Goal: Task Accomplishment & Management: Use online tool/utility

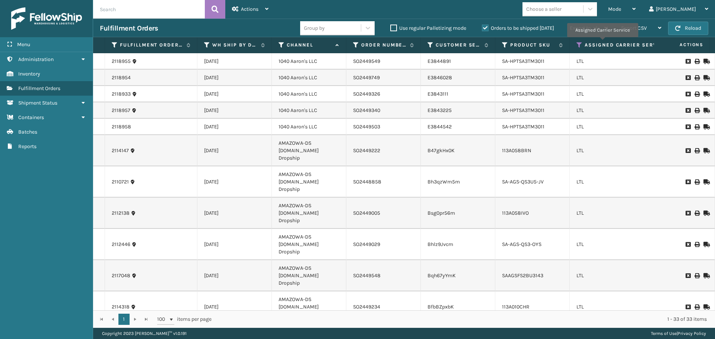
scroll to position [423, 0]
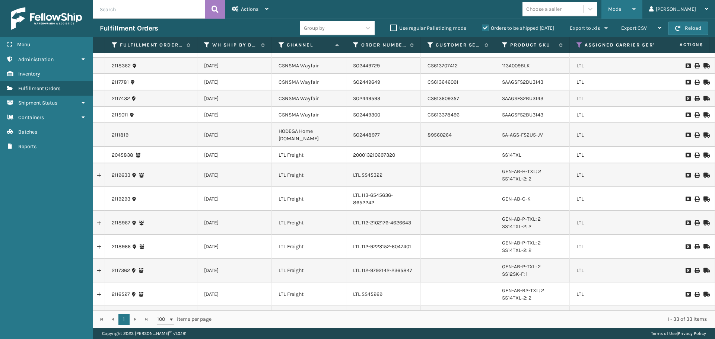
click at [635, 13] on div "Mode" at bounding box center [622, 9] width 28 height 19
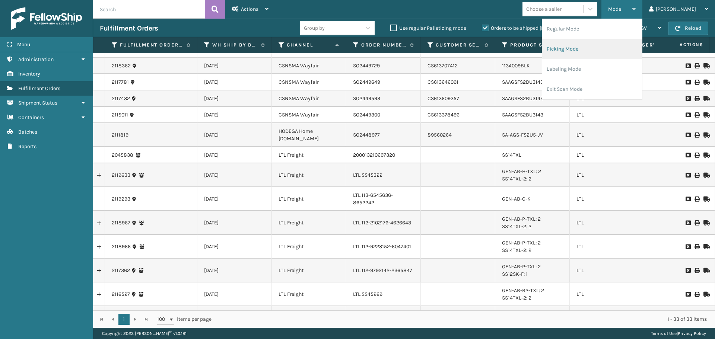
click at [634, 47] on li "Picking Mode" at bounding box center [592, 49] width 100 height 20
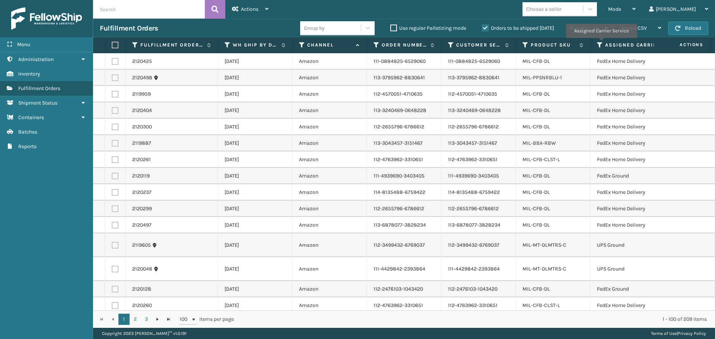
click at [601, 43] on icon at bounding box center [600, 45] width 6 height 7
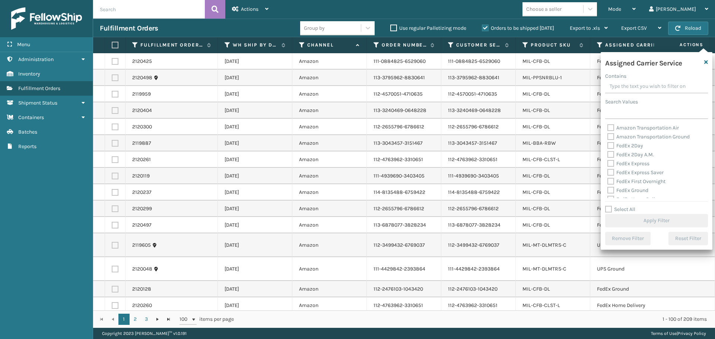
click at [611, 145] on label "FedEx 2Day" at bounding box center [625, 146] width 36 height 6
click at [608, 145] on input "FedEx 2Day" at bounding box center [607, 143] width 0 height 5
checkbox input "true"
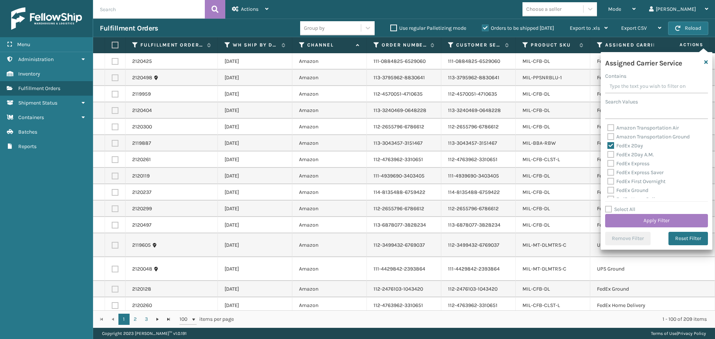
click at [610, 153] on label "FedEx 2Day A.M." at bounding box center [630, 155] width 47 height 6
click at [608, 153] on input "FedEx 2Day A.M." at bounding box center [607, 152] width 0 height 5
checkbox input "true"
click at [611, 167] on div "FedEx Express" at bounding box center [656, 163] width 98 height 9
click at [611, 163] on label "FedEx Express" at bounding box center [628, 163] width 42 height 6
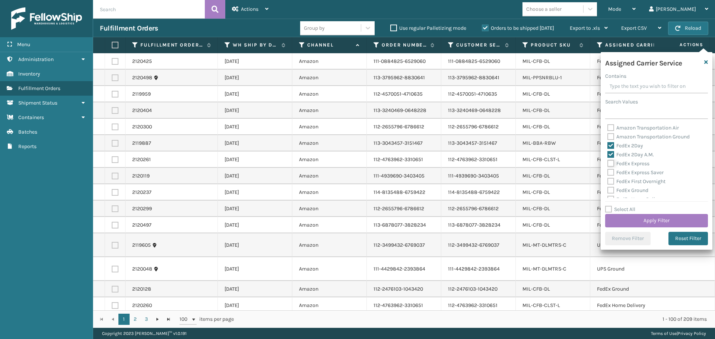
click at [608, 163] on input "FedEx Express" at bounding box center [607, 161] width 0 height 5
checkbox input "true"
click at [611, 172] on label "FedEx Express Saver" at bounding box center [635, 172] width 56 height 6
click at [608, 172] on input "FedEx Express Saver" at bounding box center [607, 170] width 0 height 5
checkbox input "true"
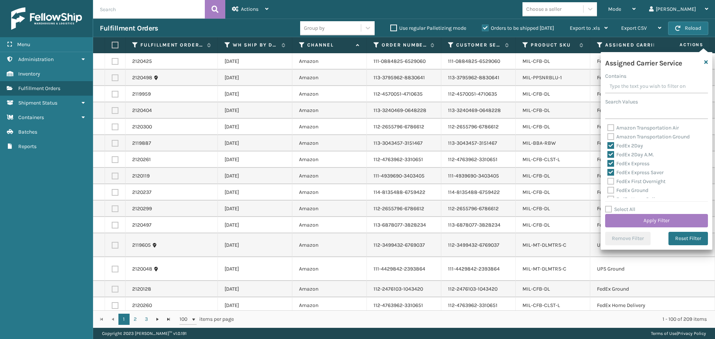
click at [611, 183] on label "FedEx First Overnight" at bounding box center [636, 181] width 58 height 6
click at [608, 182] on input "FedEx First Overnight" at bounding box center [607, 179] width 0 height 5
checkbox input "true"
click at [610, 191] on label "FedEx Ground" at bounding box center [627, 190] width 41 height 6
click at [608, 191] on input "FedEx Ground" at bounding box center [607, 188] width 0 height 5
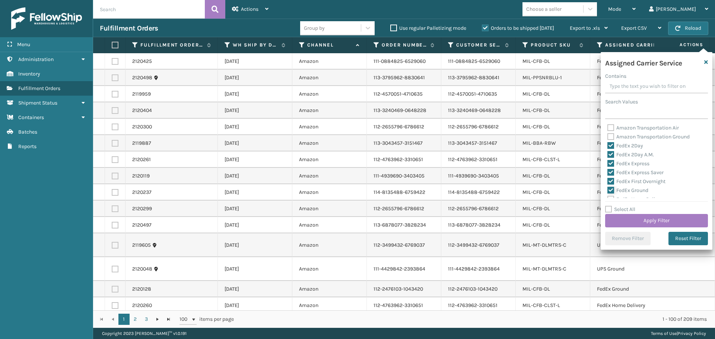
checkbox input "true"
click at [611, 164] on label "FedEx Home Delivery" at bounding box center [635, 162] width 57 height 6
click at [608, 163] on input "FedEx Home Delivery" at bounding box center [607, 160] width 0 height 5
checkbox input "true"
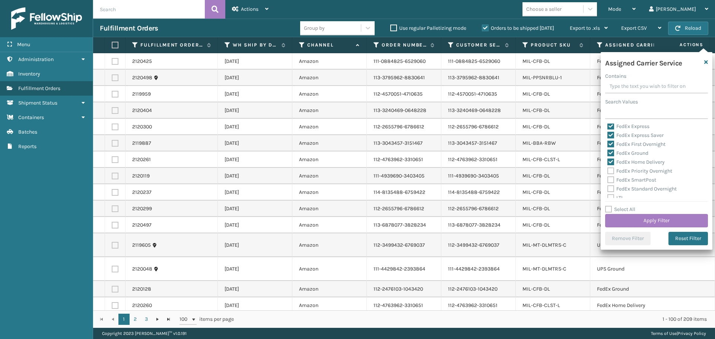
click at [610, 171] on label "FedEx Priority Overnight" at bounding box center [639, 171] width 65 height 6
click at [608, 171] on input "FedEx Priority Overnight" at bounding box center [607, 169] width 0 height 5
checkbox input "true"
click at [609, 181] on label "FedEx SmartPost" at bounding box center [631, 180] width 49 height 6
click at [608, 181] on input "FedEx SmartPost" at bounding box center [607, 178] width 0 height 5
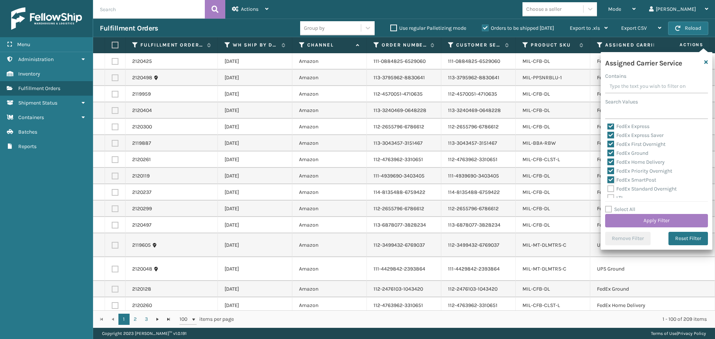
checkbox input "true"
click at [611, 190] on label "FedEx Standard Overnight" at bounding box center [641, 189] width 69 height 6
click at [608, 189] on input "FedEx Standard Overnight" at bounding box center [607, 187] width 0 height 5
checkbox input "true"
click at [666, 222] on button "Apply Filter" at bounding box center [656, 220] width 103 height 13
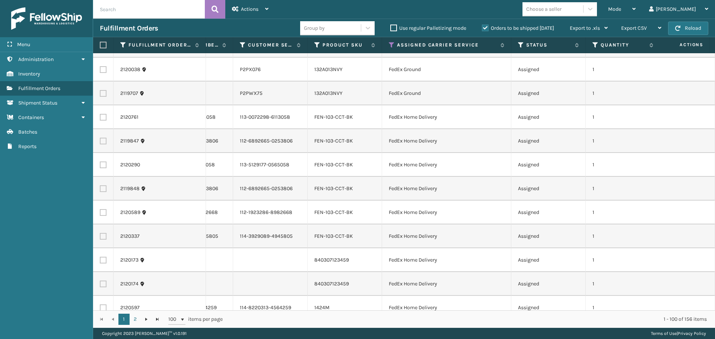
scroll to position [0, 0]
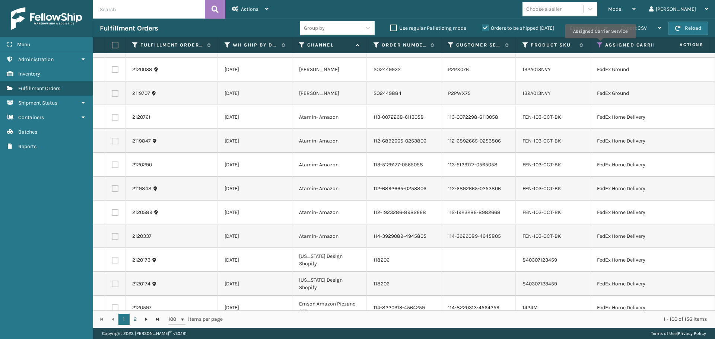
click at [600, 44] on icon at bounding box center [600, 45] width 6 height 7
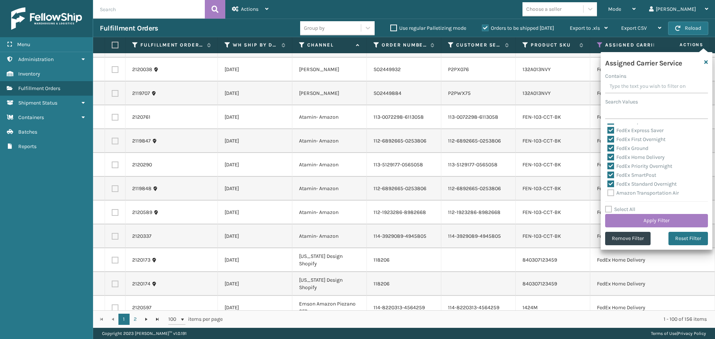
scroll to position [37, 0]
click at [605, 208] on div "Assigned Carrier Service Contains Search Values FedEx 2Day FedEx 2Day A.M. FedE…" at bounding box center [656, 151] width 112 height 198
click at [607, 207] on label "Select All" at bounding box center [620, 209] width 30 height 6
click at [607, 206] on input "Select All" at bounding box center [661, 205] width 112 height 1
checkbox input "true"
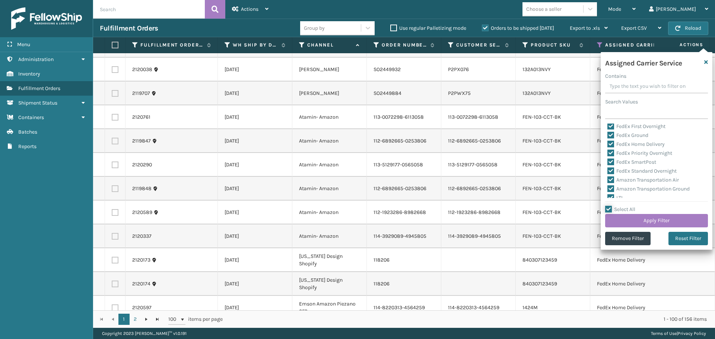
checkbox input "true"
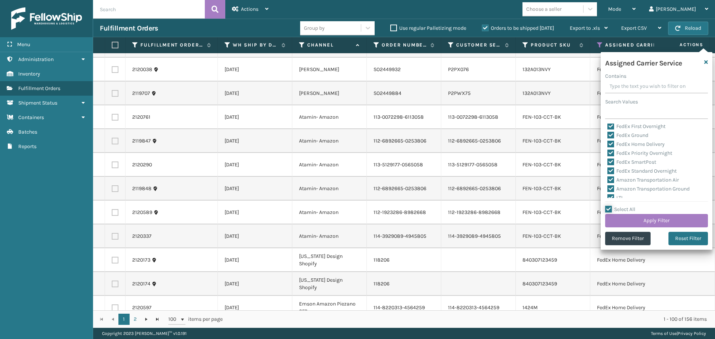
checkbox input "true"
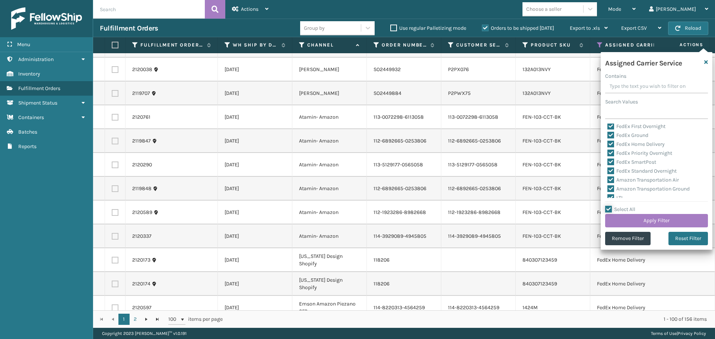
checkbox input "true"
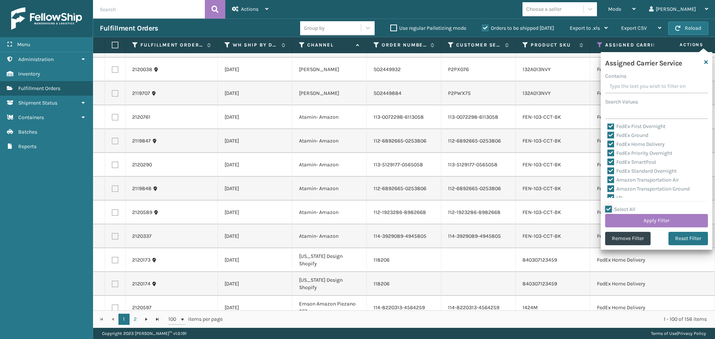
checkbox input "true"
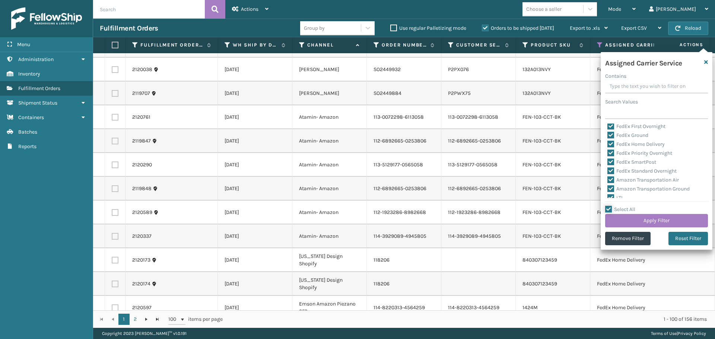
checkbox input "true"
click at [611, 159] on label "LTL" at bounding box center [615, 160] width 16 height 6
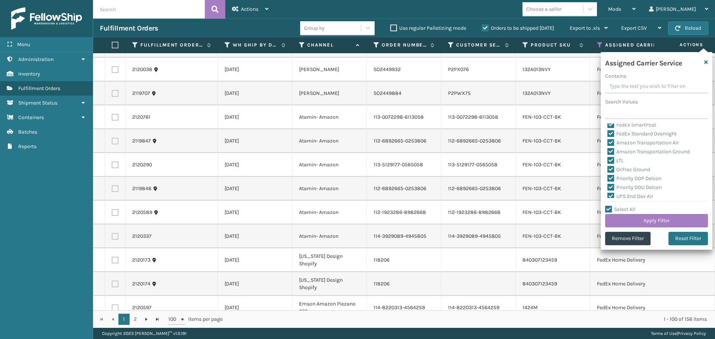
click at [608, 159] on input "LTL" at bounding box center [607, 158] width 0 height 5
checkbox input "false"
click at [649, 223] on button "Apply Filter" at bounding box center [656, 220] width 103 height 13
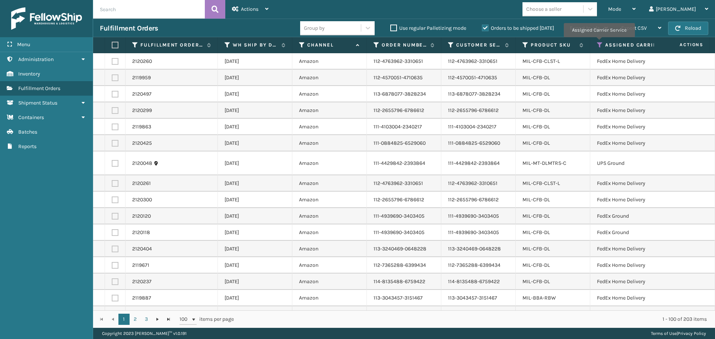
click at [599, 42] on icon at bounding box center [600, 45] width 6 height 7
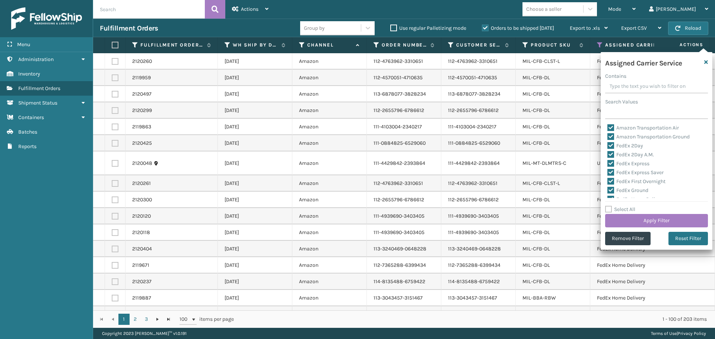
click at [609, 208] on label "Select All" at bounding box center [620, 209] width 30 height 6
click at [609, 206] on input "Select All" at bounding box center [661, 205] width 112 height 1
checkbox input "true"
click at [609, 208] on label "Select All" at bounding box center [620, 209] width 30 height 6
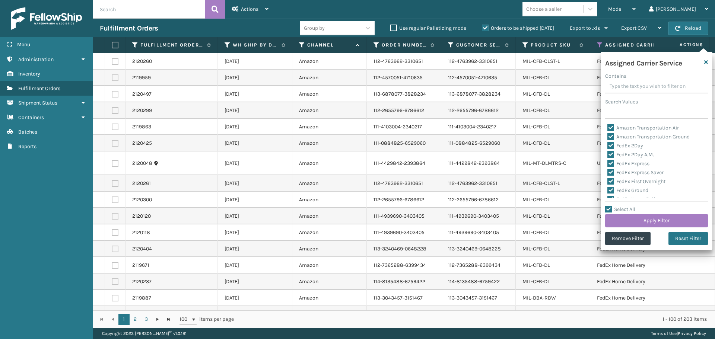
click at [609, 206] on input "Select All" at bounding box center [661, 205] width 112 height 1
checkbox input "false"
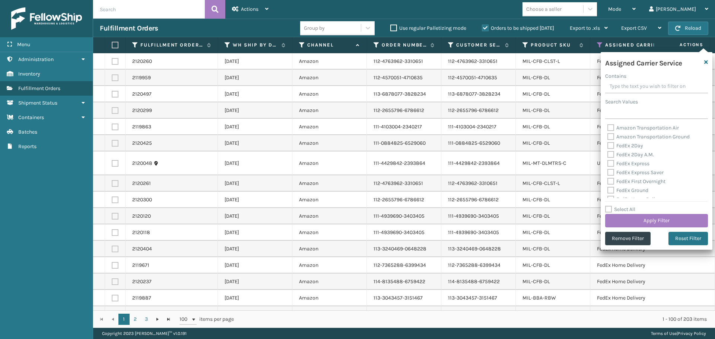
checkbox input "false"
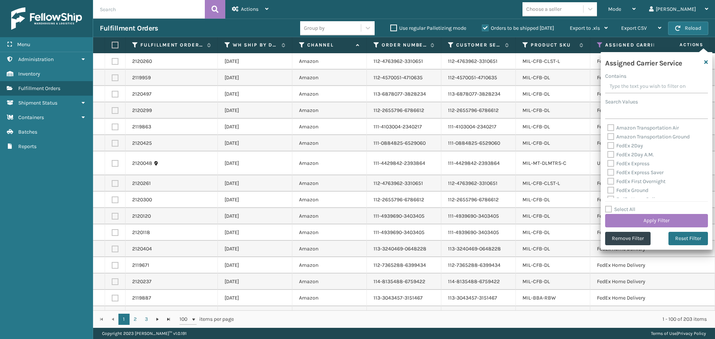
checkbox input "false"
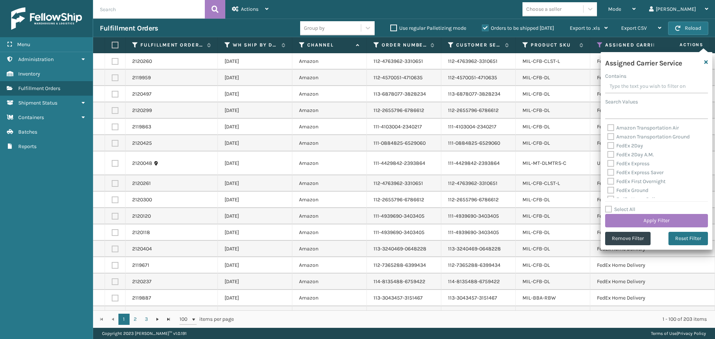
checkbox input "false"
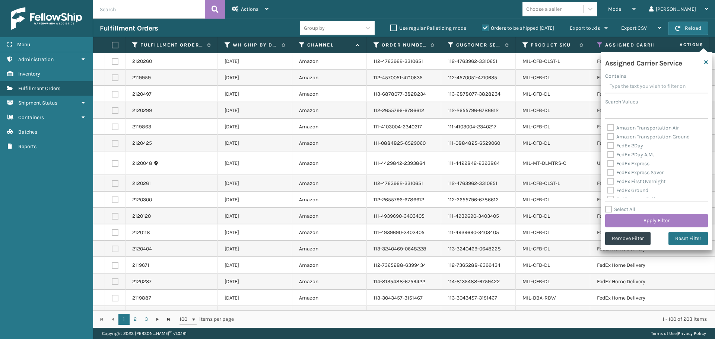
checkbox input "false"
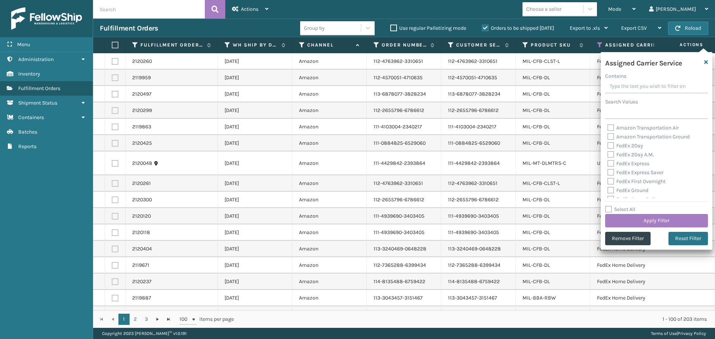
checkbox input "false"
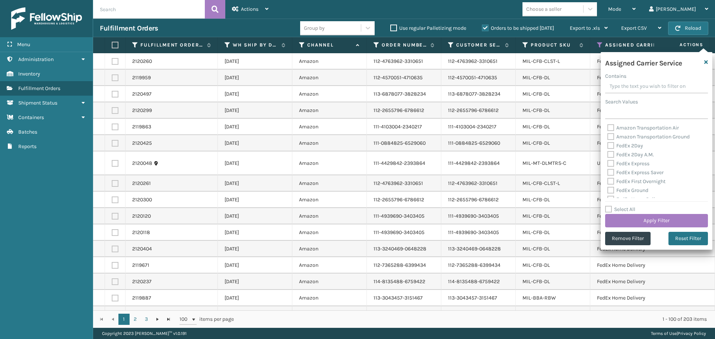
checkbox input "false"
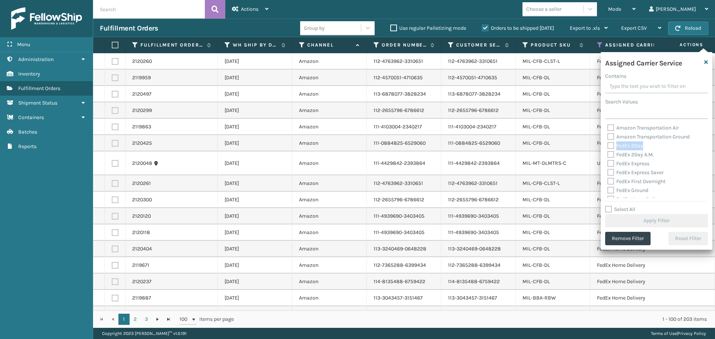
click at [609, 143] on label "FedEx 2Day" at bounding box center [625, 146] width 36 height 6
click at [611, 147] on label "FedEx 2Day" at bounding box center [625, 146] width 36 height 6
click at [608, 146] on input "FedEx 2Day" at bounding box center [607, 143] width 0 height 5
checkbox input "true"
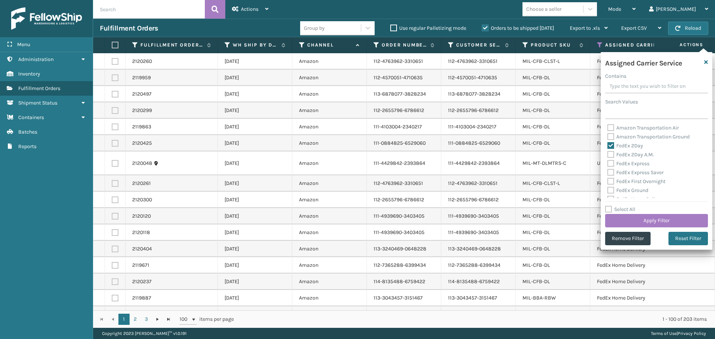
click at [611, 154] on label "FedEx 2Day A.M." at bounding box center [630, 155] width 47 height 6
click at [608, 154] on input "FedEx 2Day A.M." at bounding box center [607, 152] width 0 height 5
checkbox input "true"
click at [611, 165] on label "FedEx Express" at bounding box center [628, 163] width 42 height 6
click at [608, 164] on input "FedEx Express" at bounding box center [607, 161] width 0 height 5
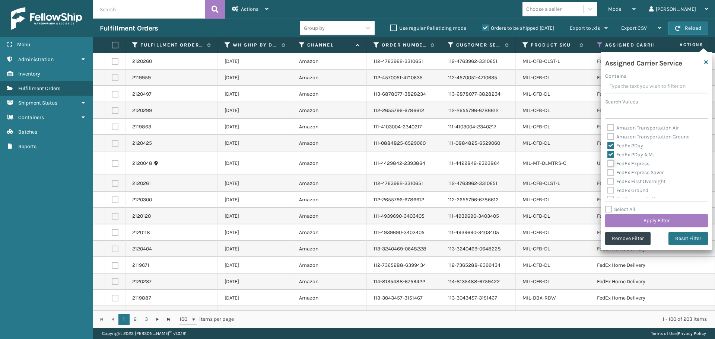
checkbox input "true"
click at [611, 174] on label "FedEx Express Saver" at bounding box center [635, 172] width 56 height 6
click at [608, 173] on input "FedEx Express Saver" at bounding box center [607, 170] width 0 height 5
checkbox input "true"
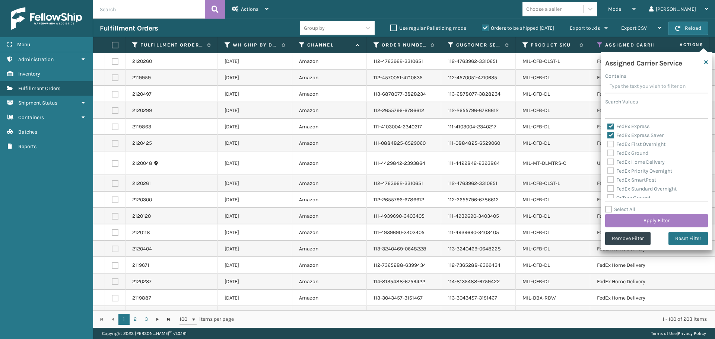
click at [612, 143] on label "FedEx First Overnight" at bounding box center [636, 144] width 58 height 6
click at [608, 143] on input "FedEx First Overnight" at bounding box center [607, 142] width 0 height 5
checkbox input "true"
click at [611, 154] on label "FedEx Ground" at bounding box center [627, 153] width 41 height 6
click at [608, 154] on input "FedEx Ground" at bounding box center [607, 151] width 0 height 5
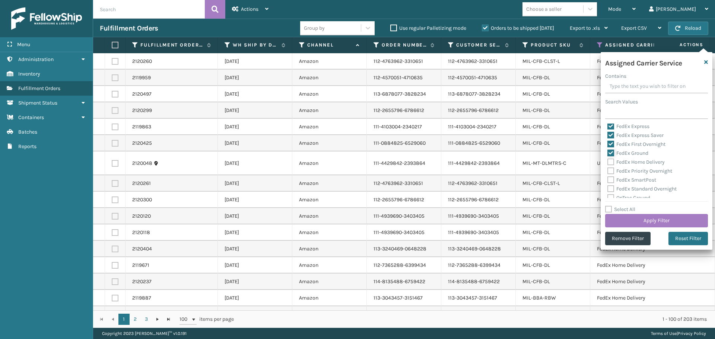
checkbox input "true"
click at [611, 163] on label "FedEx Home Delivery" at bounding box center [635, 162] width 57 height 6
click at [608, 163] on input "FedEx Home Delivery" at bounding box center [607, 160] width 0 height 5
checkbox input "true"
click at [611, 170] on label "FedEx Priority Overnight" at bounding box center [639, 171] width 65 height 6
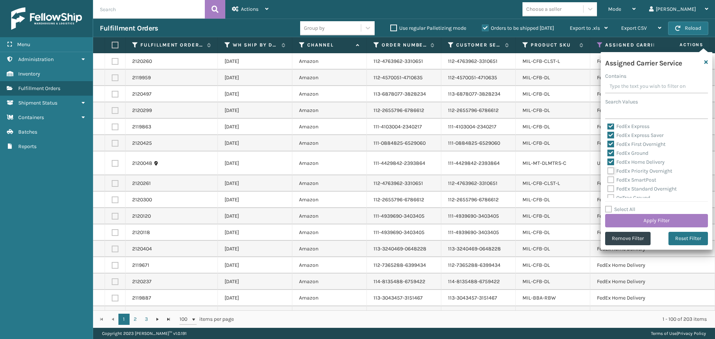
click at [608, 170] on input "FedEx Priority Overnight" at bounding box center [607, 169] width 0 height 5
checkbox input "true"
click at [610, 183] on label "FedEx SmartPost" at bounding box center [631, 180] width 49 height 6
click at [608, 181] on input "FedEx SmartPost" at bounding box center [607, 178] width 0 height 5
checkbox input "true"
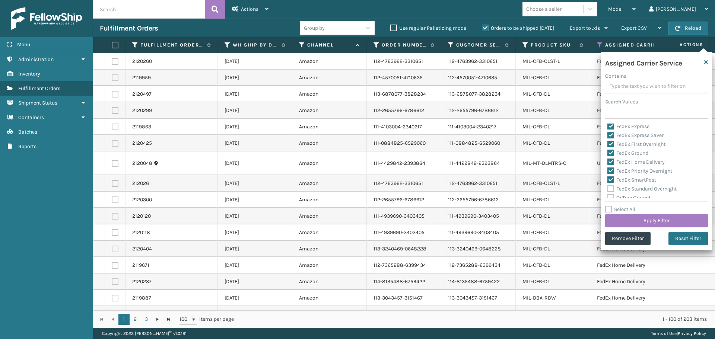
click at [609, 189] on label "FedEx Standard Overnight" at bounding box center [641, 189] width 69 height 6
click at [608, 189] on input "FedEx Standard Overnight" at bounding box center [607, 187] width 0 height 5
checkbox input "true"
click at [660, 217] on button "Apply Filter" at bounding box center [656, 220] width 103 height 13
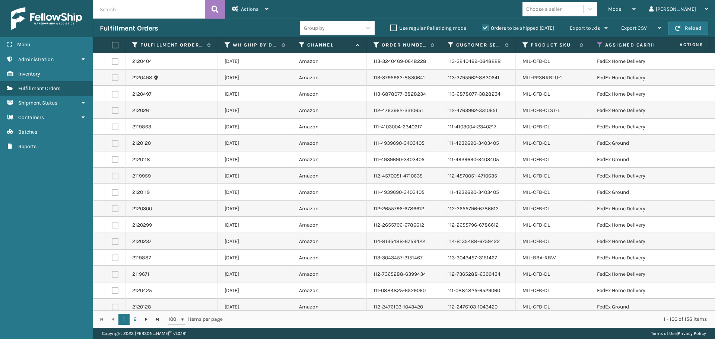
click at [561, 8] on div "Choose a seller" at bounding box center [543, 9] width 35 height 8
type input "emson"
click at [587, 25] on div "Emson" at bounding box center [559, 28] width 74 height 14
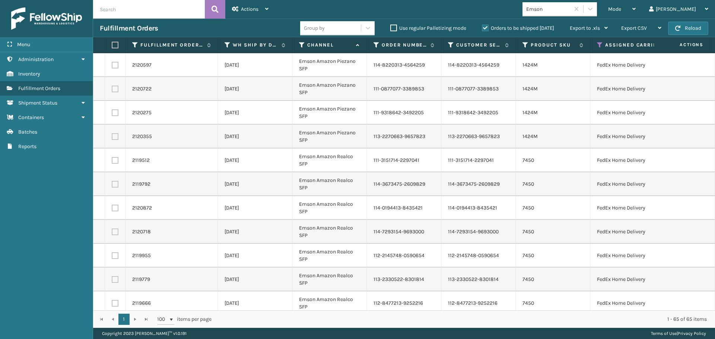
click at [114, 43] on label at bounding box center [114, 45] width 4 height 7
click at [112, 43] on input "checkbox" at bounding box center [112, 45] width 0 height 5
checkbox input "true"
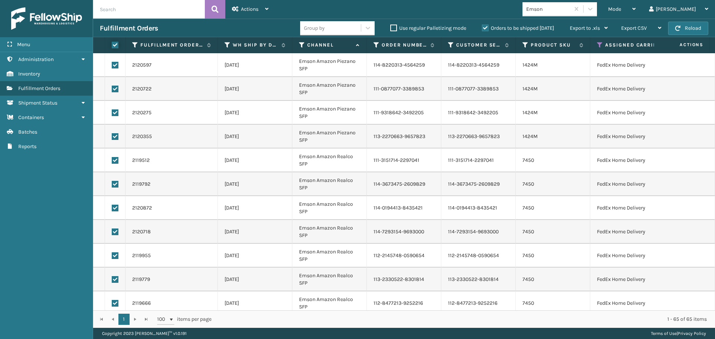
checkbox input "true"
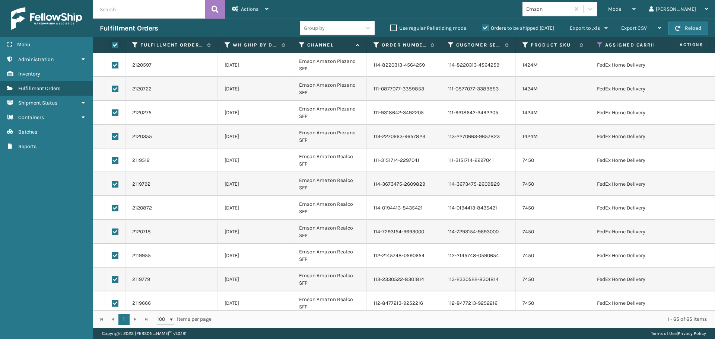
checkbox input "true"
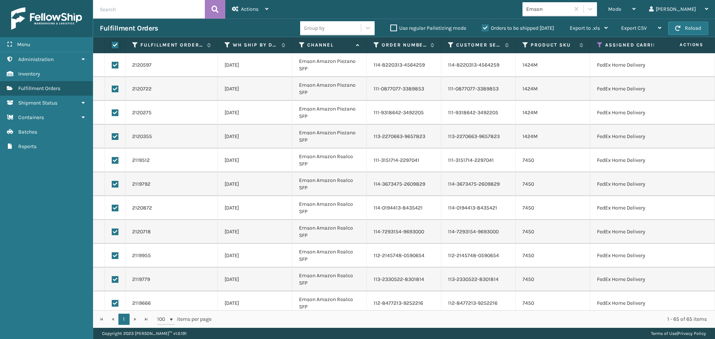
checkbox input "true"
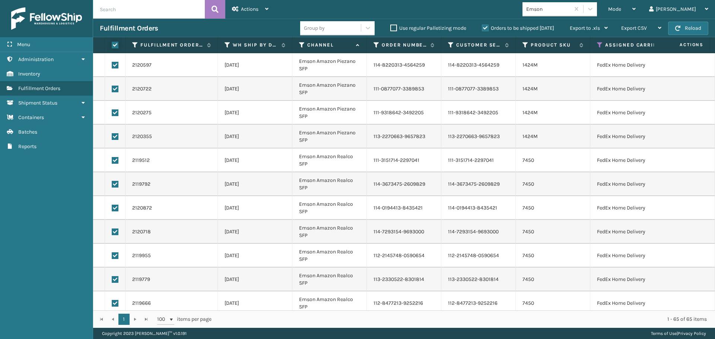
checkbox input "true"
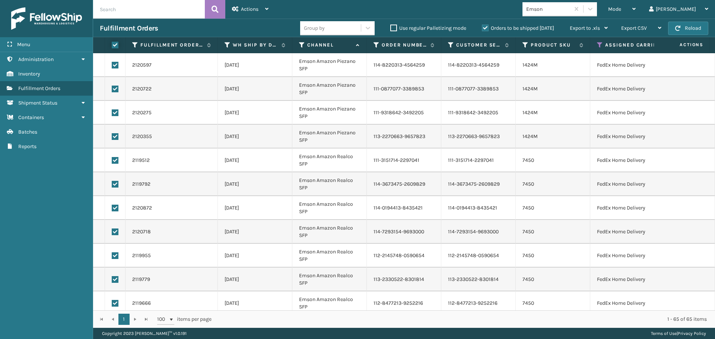
checkbox input "true"
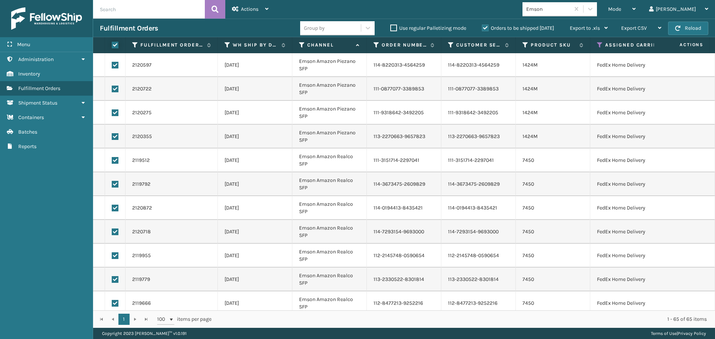
checkbox input "true"
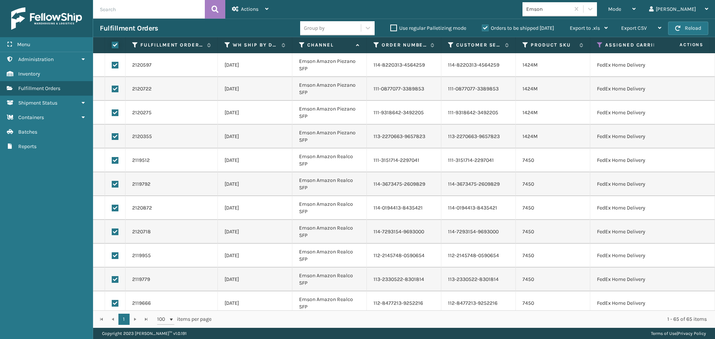
checkbox input "true"
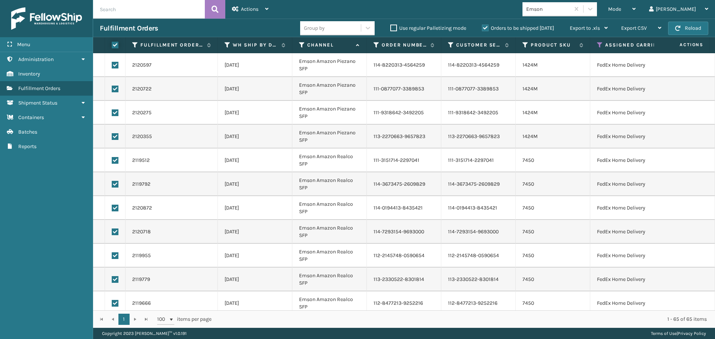
checkbox input "true"
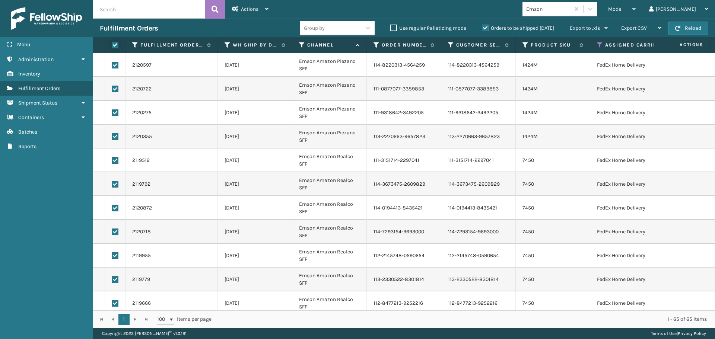
checkbox input "true"
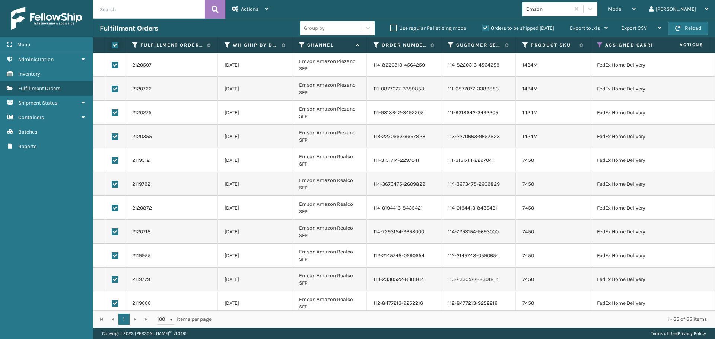
checkbox input "true"
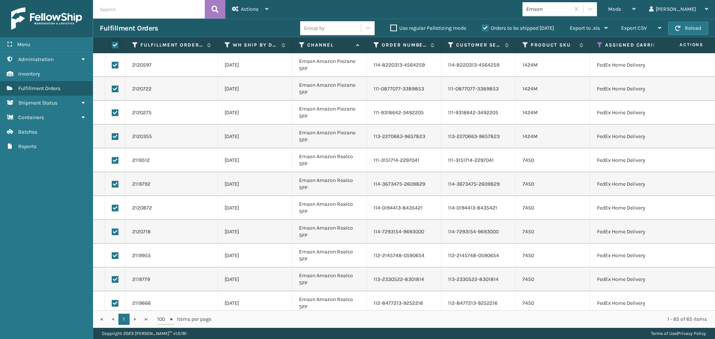
checkbox input "true"
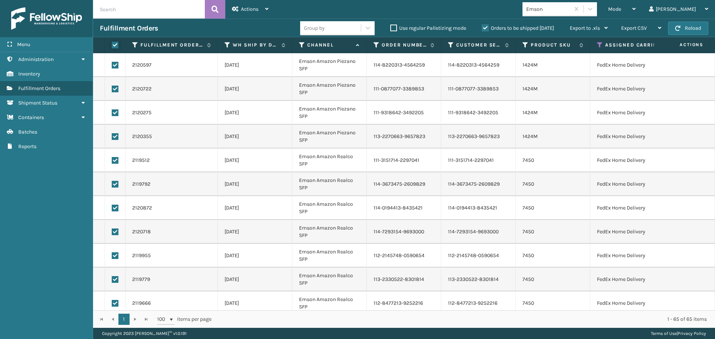
checkbox input "true"
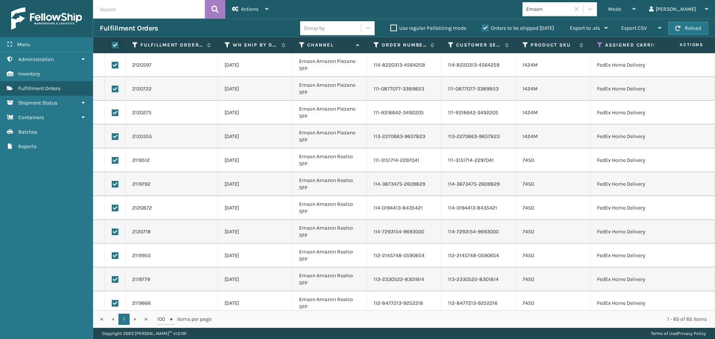
checkbox input "true"
click at [262, 12] on div "Actions" at bounding box center [250, 9] width 36 height 19
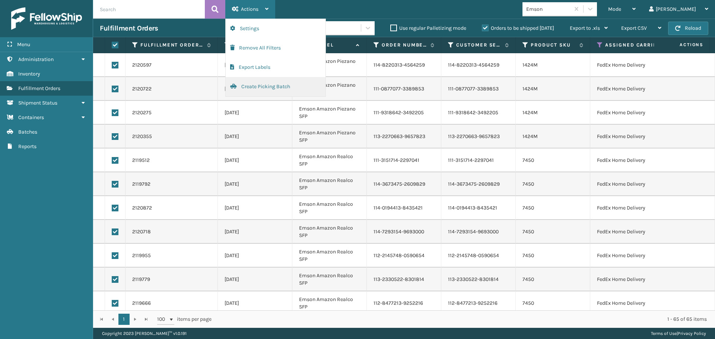
click at [264, 83] on button "Create Picking Batch" at bounding box center [276, 86] width 100 height 19
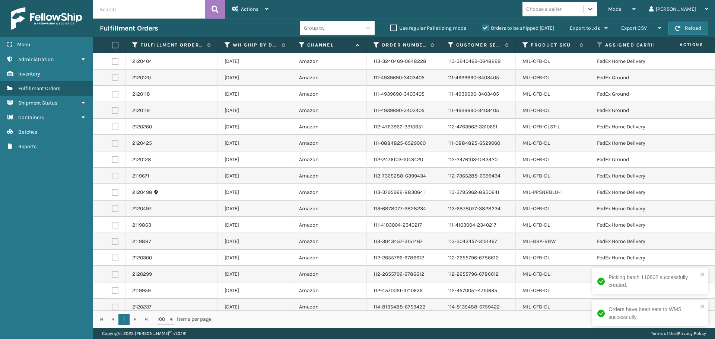
click at [561, 9] on div "Choose a seller" at bounding box center [543, 9] width 35 height 8
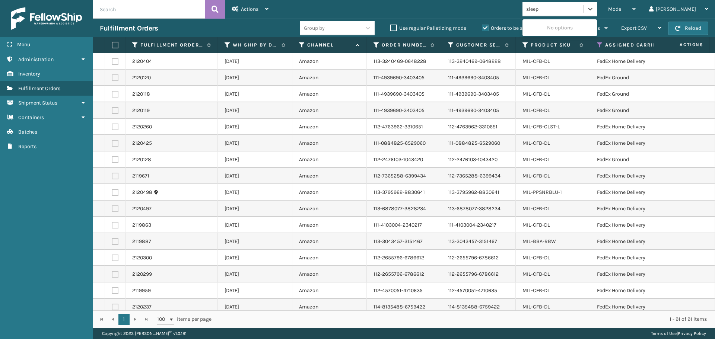
type input "sleep"
click at [581, 29] on div "SleepGeekz" at bounding box center [559, 28] width 74 height 14
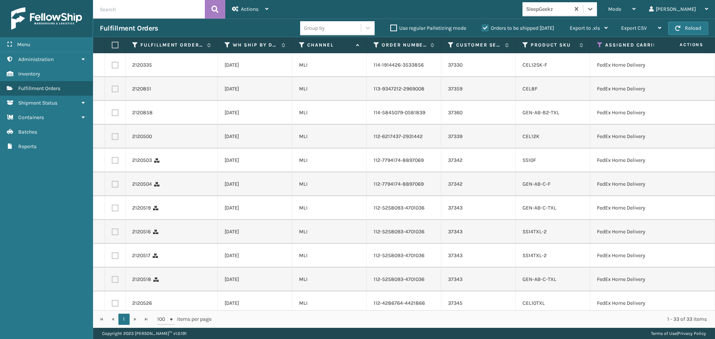
click at [113, 43] on label at bounding box center [114, 45] width 4 height 7
click at [112, 43] on input "checkbox" at bounding box center [112, 45] width 0 height 5
checkbox input "true"
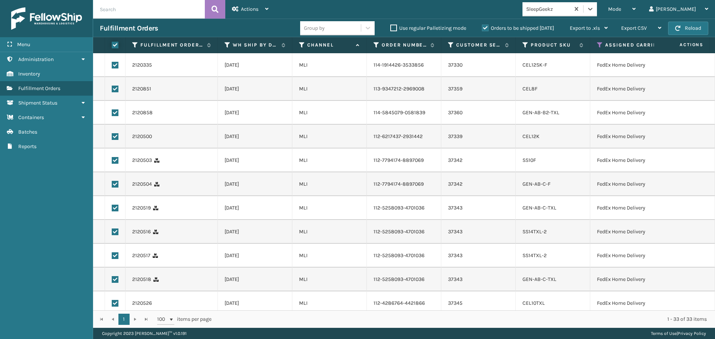
checkbox input "true"
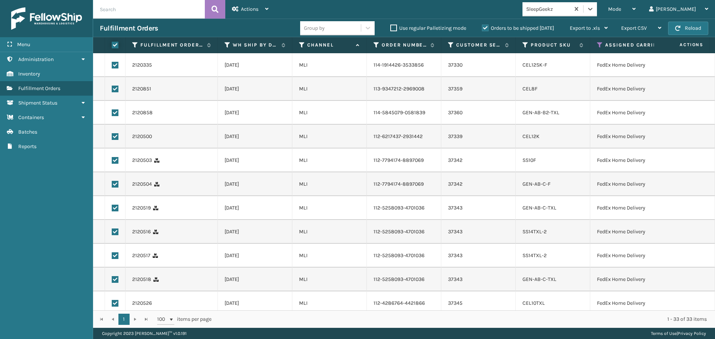
checkbox input "true"
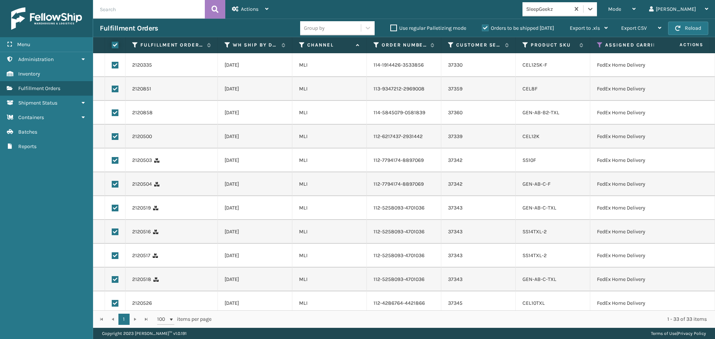
checkbox input "true"
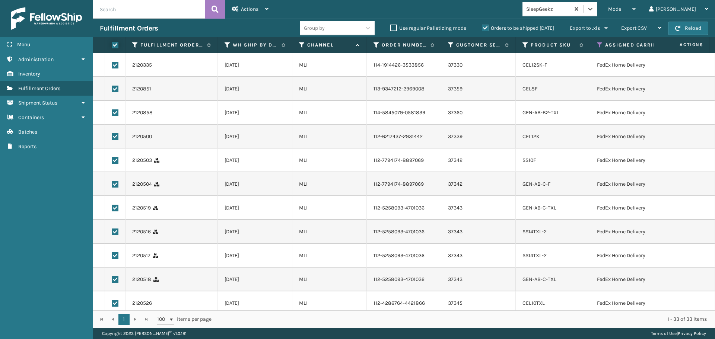
checkbox input "true"
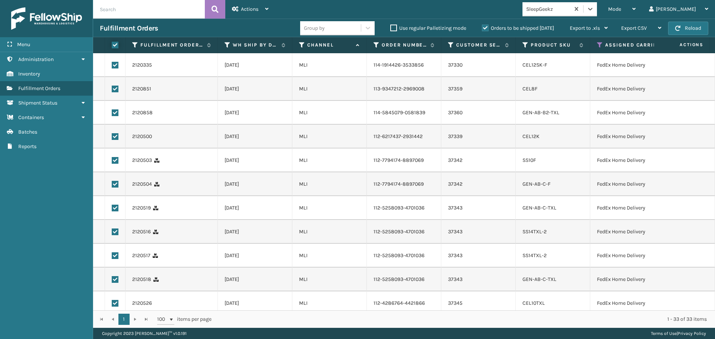
checkbox input "true"
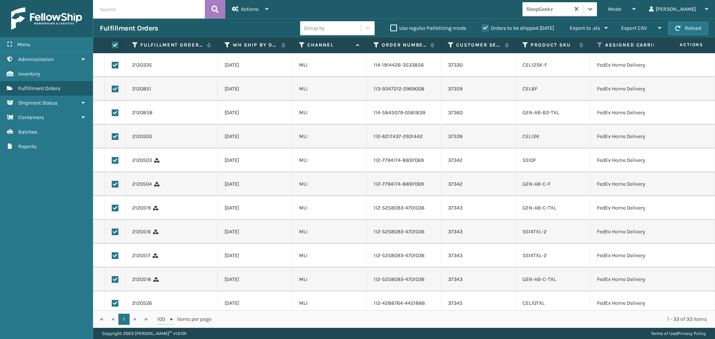
checkbox input "true"
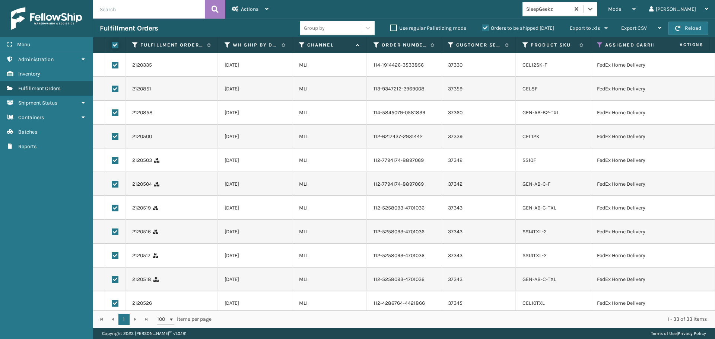
checkbox input "true"
click at [240, 7] on div "Actions" at bounding box center [250, 9] width 36 height 19
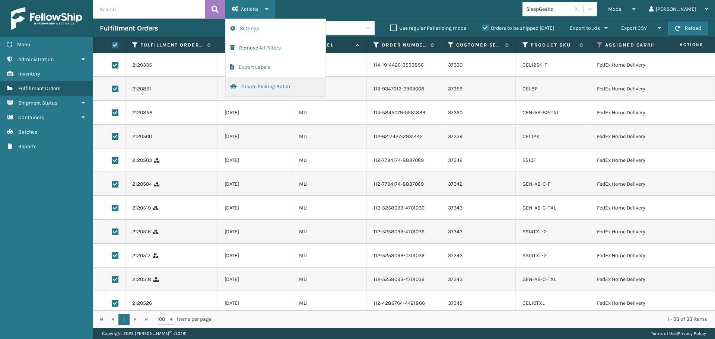
click at [252, 87] on button "Create Picking Batch" at bounding box center [276, 86] width 100 height 19
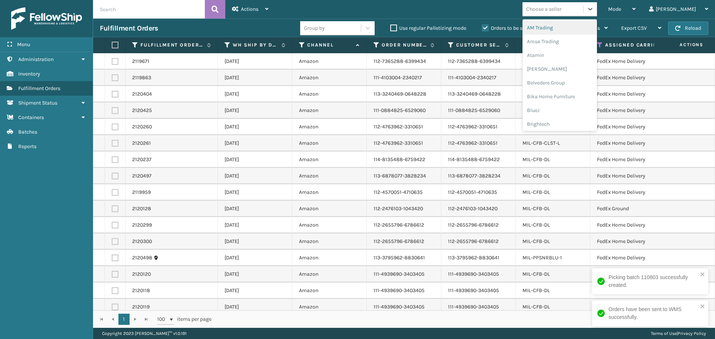
click at [583, 14] on div "Choose a seller" at bounding box center [552, 9] width 61 height 12
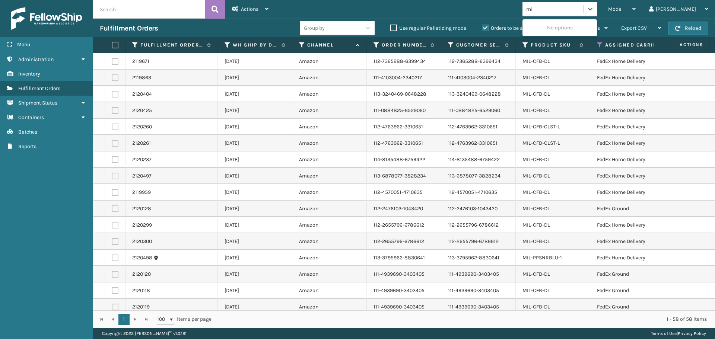
type input "mil"
click at [591, 26] on div "[PERSON_NAME] Brands" at bounding box center [559, 28] width 74 height 14
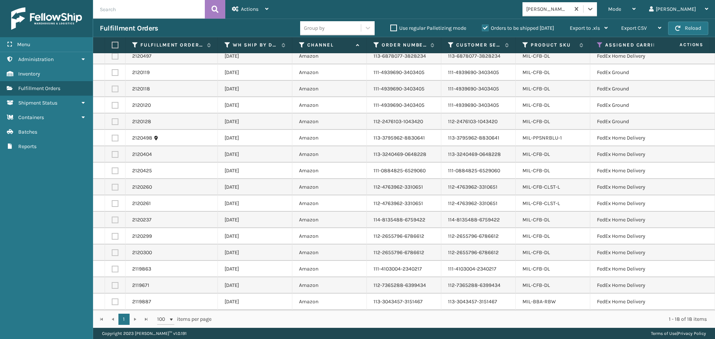
scroll to position [0, 0]
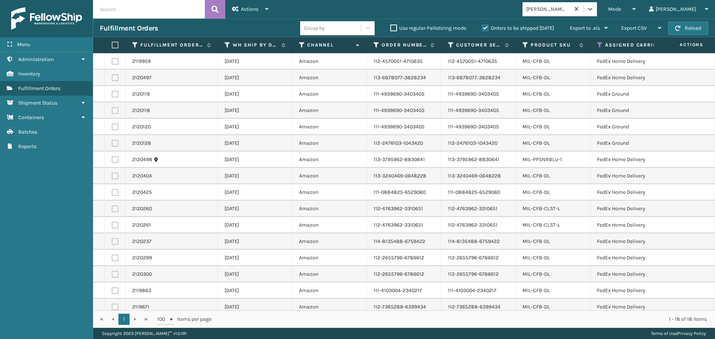
click at [113, 47] on label at bounding box center [114, 45] width 4 height 7
click at [112, 47] on input "checkbox" at bounding box center [112, 45] width 0 height 5
checkbox input "true"
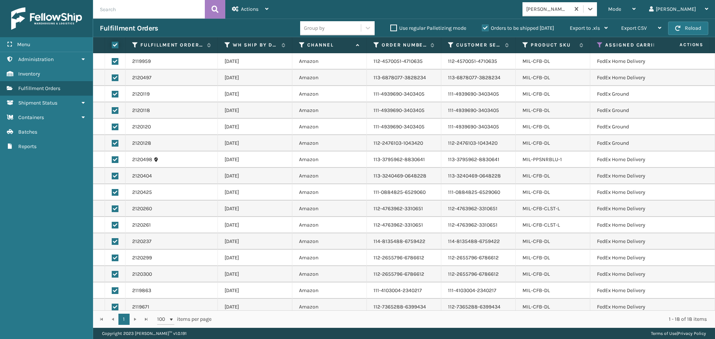
checkbox input "true"
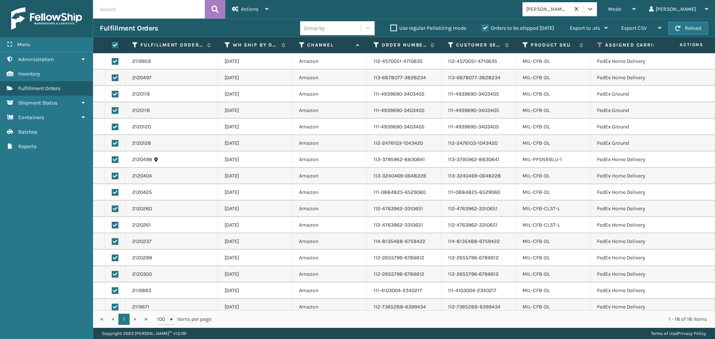
checkbox input "true"
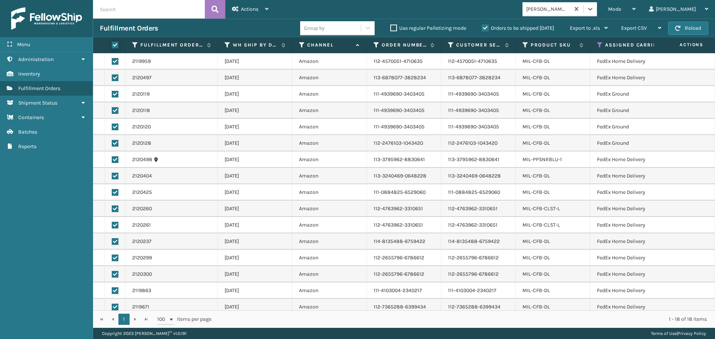
checkbox input "true"
click at [259, 9] on div "Actions" at bounding box center [250, 9] width 36 height 19
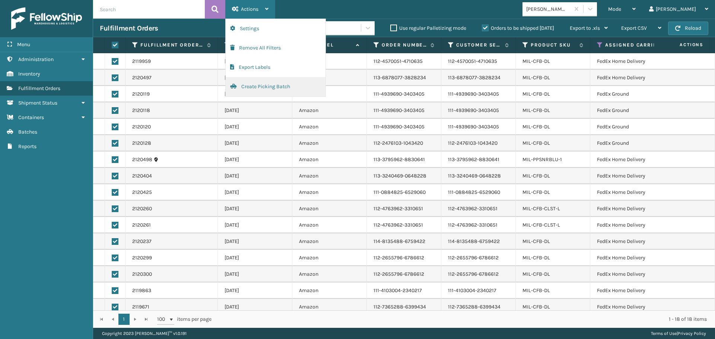
click at [274, 85] on button "Create Picking Batch" at bounding box center [276, 86] width 100 height 19
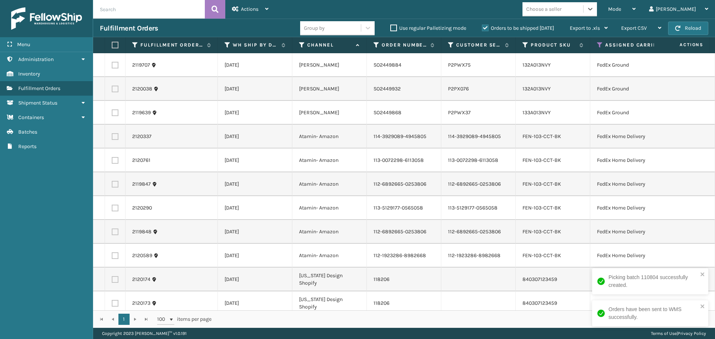
click at [583, 8] on div "Choose a seller" at bounding box center [552, 9] width 61 height 12
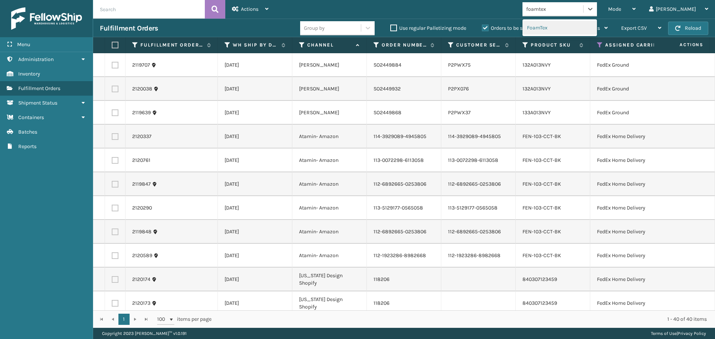
click at [570, 31] on div "FoamTex" at bounding box center [559, 28] width 74 height 14
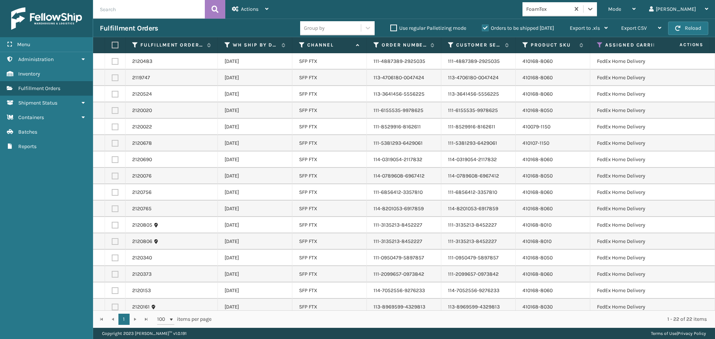
click at [112, 43] on label at bounding box center [114, 45] width 4 height 7
click at [112, 43] on input "checkbox" at bounding box center [112, 45] width 0 height 5
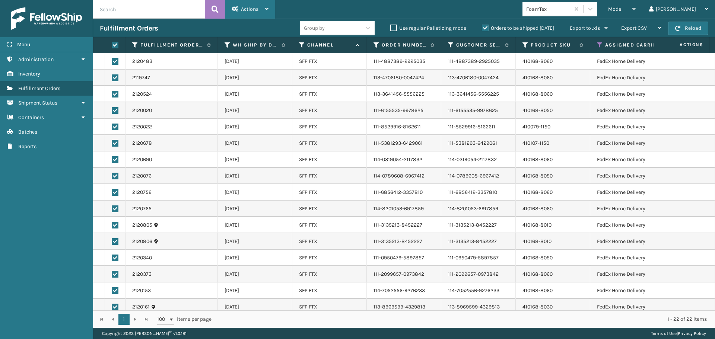
click at [252, 14] on div "Actions" at bounding box center [250, 9] width 36 height 19
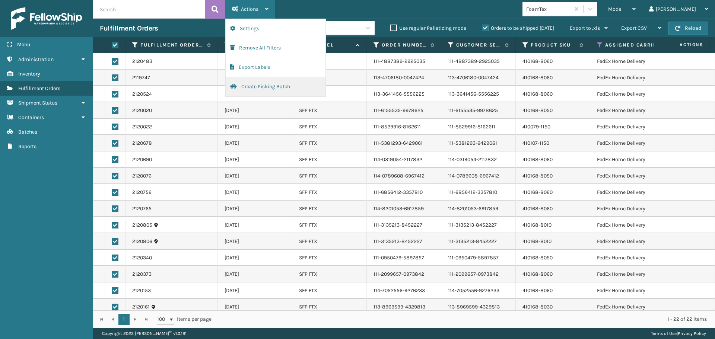
click at [268, 87] on button "Create Picking Batch" at bounding box center [276, 86] width 100 height 19
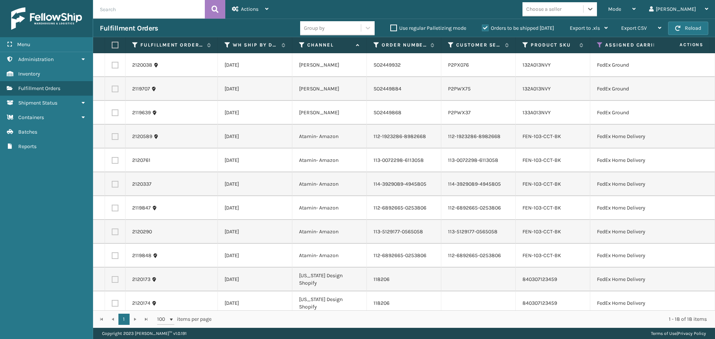
click at [114, 45] on label at bounding box center [114, 45] width 4 height 7
click at [112, 45] on input "checkbox" at bounding box center [112, 45] width 0 height 5
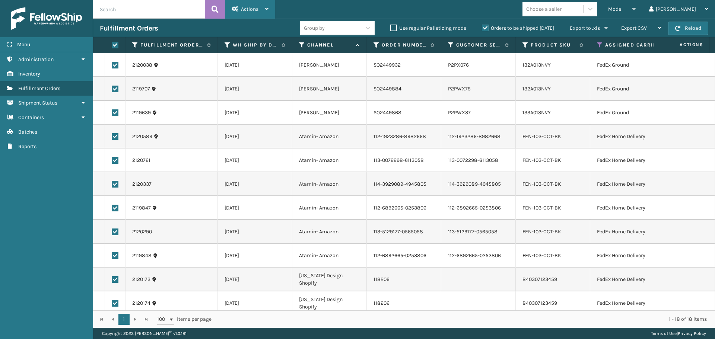
click at [258, 10] on span "Actions" at bounding box center [249, 9] width 17 height 6
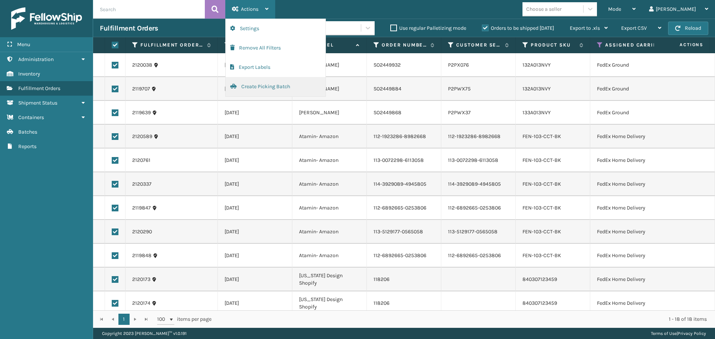
click at [258, 86] on button "Create Picking Batch" at bounding box center [276, 86] width 100 height 19
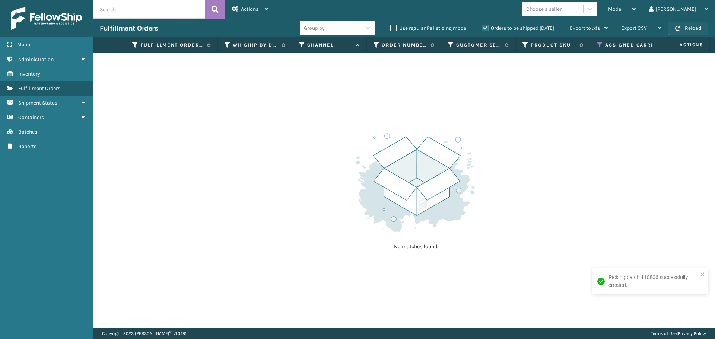
click at [686, 25] on button "Reload" at bounding box center [688, 28] width 40 height 13
click at [600, 45] on icon at bounding box center [600, 45] width 6 height 7
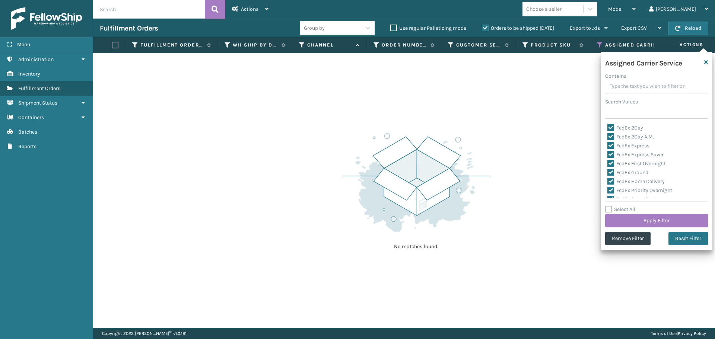
scroll to position [74, 0]
click at [611, 135] on label "FedEx Standard Overnight" at bounding box center [641, 134] width 69 height 6
click at [608, 134] on input "FedEx Standard Overnight" at bounding box center [607, 132] width 0 height 5
click at [612, 126] on label "FedEx SmartPost" at bounding box center [631, 125] width 49 height 6
click at [608, 125] on input "FedEx SmartPost" at bounding box center [607, 123] width 0 height 5
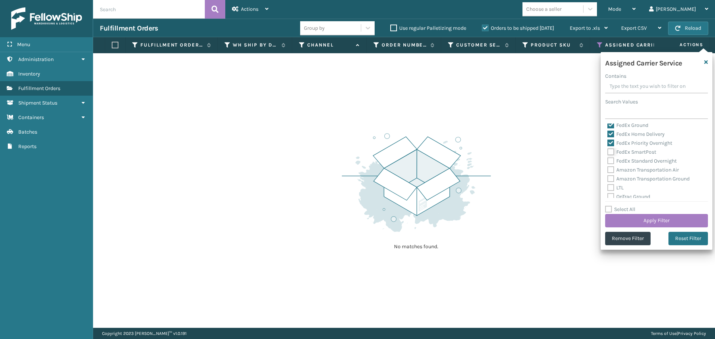
scroll to position [34, 0]
click at [610, 154] on label "FedEx Priority Overnight" at bounding box center [639, 156] width 65 height 6
click at [608, 154] on input "FedEx Priority Overnight" at bounding box center [607, 154] width 0 height 5
click at [611, 148] on label "FedEx Home Delivery" at bounding box center [635, 147] width 57 height 6
click at [608, 148] on input "FedEx Home Delivery" at bounding box center [607, 145] width 0 height 5
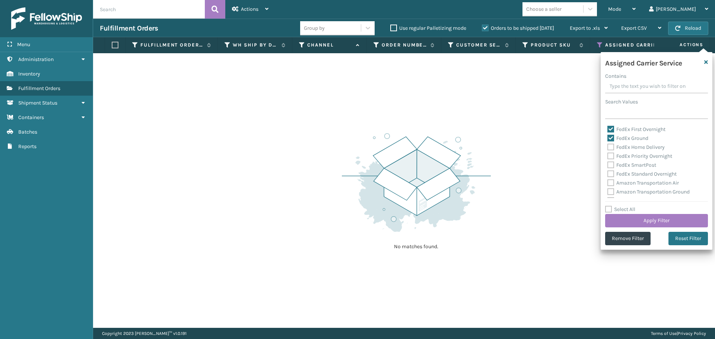
click at [611, 140] on label "FedEx Ground" at bounding box center [627, 138] width 41 height 6
click at [608, 139] on input "FedEx Ground" at bounding box center [607, 136] width 0 height 5
click at [611, 126] on label "FedEx First Overnight" at bounding box center [636, 129] width 58 height 6
click at [608, 126] on input "FedEx First Overnight" at bounding box center [607, 127] width 0 height 5
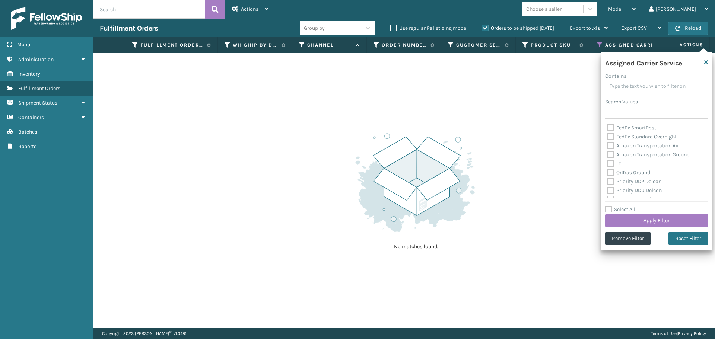
click at [610, 173] on label "OnTrac Ground" at bounding box center [628, 172] width 43 height 6
click at [608, 173] on input "OnTrac Ground" at bounding box center [607, 170] width 0 height 5
click at [610, 182] on label "Priority DDP Delcon" at bounding box center [634, 181] width 54 height 6
click at [608, 182] on input "Priority DDP Delcon" at bounding box center [607, 179] width 0 height 5
click at [614, 195] on div "UPS 2nd Day Air" at bounding box center [656, 199] width 98 height 9
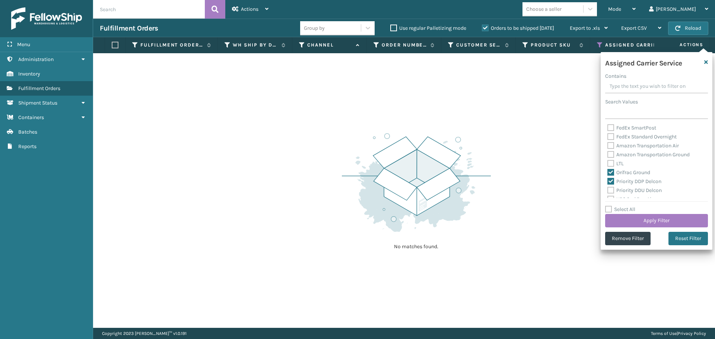
click at [610, 191] on label "Priority DDU Delcon" at bounding box center [634, 190] width 54 height 6
click at [608, 191] on input "Priority DDU Delcon" at bounding box center [607, 188] width 0 height 5
click at [611, 163] on label "UPS 2nd Day Air" at bounding box center [630, 162] width 46 height 6
click at [608, 163] on input "UPS 2nd Day Air" at bounding box center [607, 160] width 0 height 5
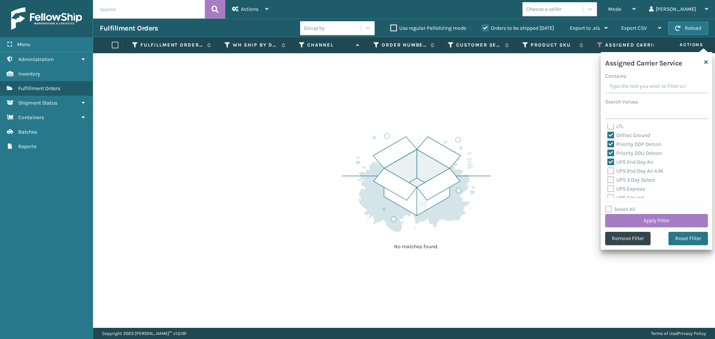
click at [610, 170] on label "UPS 2nd Day Air A.M." at bounding box center [635, 171] width 57 height 6
click at [608, 170] on input "UPS 2nd Day Air A.M." at bounding box center [607, 169] width 0 height 5
click at [610, 182] on label "UPS 3 Day Select" at bounding box center [631, 180] width 48 height 6
click at [608, 181] on input "UPS 3 Day Select" at bounding box center [607, 178] width 0 height 5
click at [609, 188] on label "UPS Express" at bounding box center [626, 189] width 38 height 6
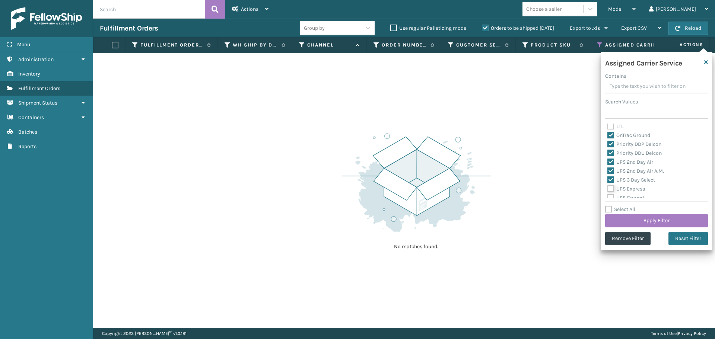
click at [608, 188] on input "UPS Express" at bounding box center [607, 187] width 0 height 5
click at [611, 193] on div "UPS Express" at bounding box center [656, 189] width 98 height 9
click at [611, 195] on label "UPS Ground" at bounding box center [625, 198] width 36 height 6
click at [608, 195] on input "UPS Ground" at bounding box center [607, 196] width 0 height 5
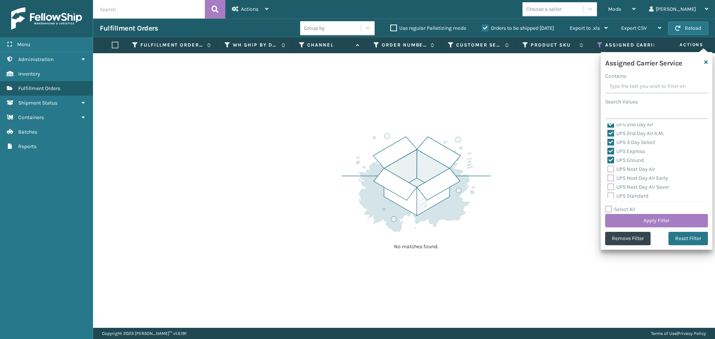
click at [612, 170] on label "UPS Next Day Air" at bounding box center [631, 169] width 48 height 6
click at [608, 170] on input "UPS Next Day Air" at bounding box center [607, 167] width 0 height 5
click at [611, 178] on label "UPS Next Day Air Early" at bounding box center [637, 178] width 61 height 6
click at [608, 178] on input "UPS Next Day Air Early" at bounding box center [607, 176] width 0 height 5
click at [610, 189] on label "UPS Next Day Air Saver" at bounding box center [638, 187] width 62 height 6
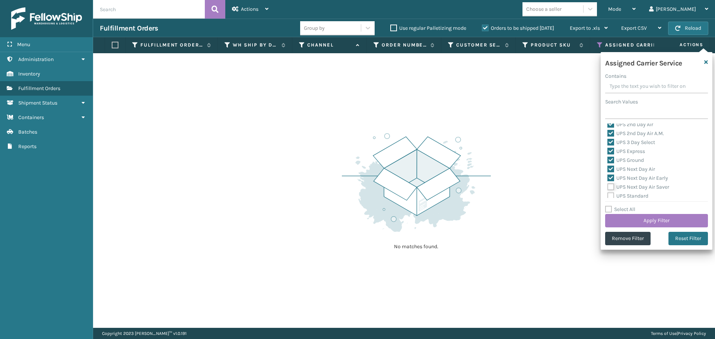
click at [608, 188] on input "UPS Next Day Air Saver" at bounding box center [607, 185] width 0 height 5
click at [610, 195] on label "UPS Standard" at bounding box center [627, 196] width 41 height 6
click at [608, 195] on input "UPS Standard" at bounding box center [607, 194] width 0 height 5
click at [608, 169] on label "UPS SurePost 1LB or Greater" at bounding box center [643, 168] width 73 height 6
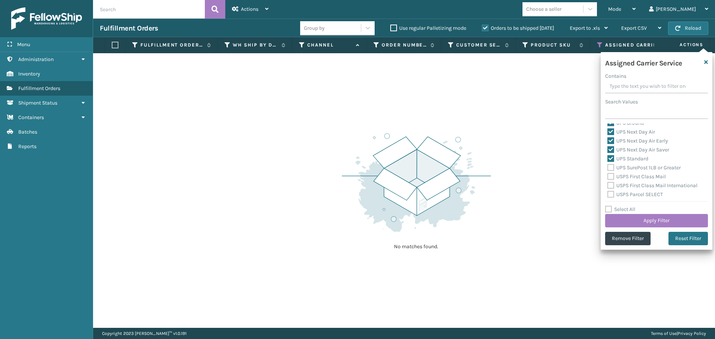
click at [608, 168] on input "UPS SurePost 1LB or Greater" at bounding box center [607, 165] width 0 height 5
click at [610, 178] on label "USPS First Class Mail" at bounding box center [636, 176] width 58 height 6
click at [608, 177] on input "USPS First Class Mail" at bounding box center [607, 174] width 0 height 5
click at [610, 188] on label "USPS First Class Mail International" at bounding box center [652, 185] width 90 height 6
click at [608, 186] on input "USPS First Class Mail International" at bounding box center [607, 183] width 0 height 5
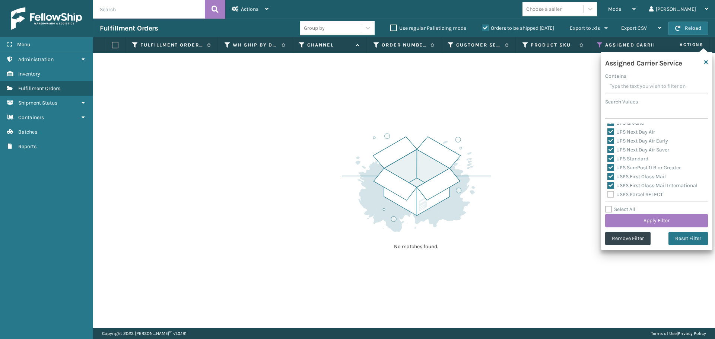
click at [612, 198] on div "Assigned Carrier Service Contains Search Values FedEx 2Day FedEx 2Day A.M. FedE…" at bounding box center [656, 151] width 112 height 198
click at [612, 197] on label "USPS Parcel SELECT" at bounding box center [634, 194] width 55 height 6
click at [608, 195] on input "USPS Parcel SELECT" at bounding box center [607, 192] width 0 height 5
click at [613, 157] on label "USPS Priority Mail" at bounding box center [632, 157] width 51 height 6
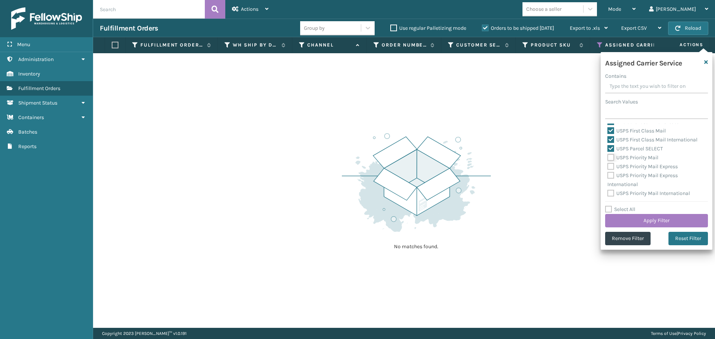
click at [608, 157] on input "USPS Priority Mail" at bounding box center [607, 155] width 0 height 5
click at [611, 162] on div "USPS Priority Mail" at bounding box center [656, 157] width 98 height 9
click at [611, 163] on label "USPS Priority Mail Express" at bounding box center [642, 166] width 70 height 6
click at [608, 163] on input "USPS Priority Mail Express" at bounding box center [607, 164] width 0 height 5
click at [611, 174] on label "USPS Priority Mail Express International" at bounding box center [642, 179] width 70 height 15
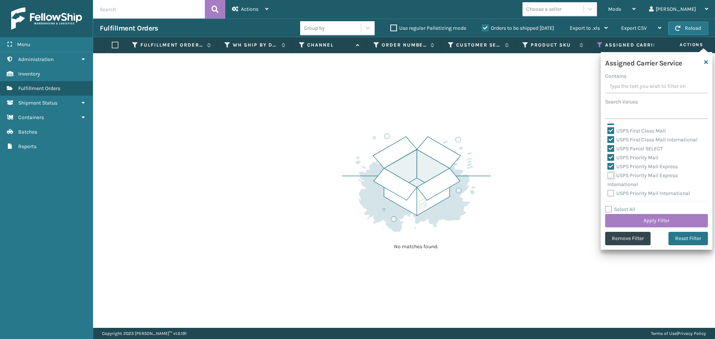
click at [608, 174] on input "USPS Priority Mail Express International" at bounding box center [607, 173] width 0 height 5
click at [613, 191] on label "USPS Priority Mail International" at bounding box center [648, 193] width 83 height 6
click at [608, 191] on input "USPS Priority Mail International" at bounding box center [607, 191] width 0 height 5
click at [643, 220] on button "Apply Filter" at bounding box center [656, 220] width 103 height 13
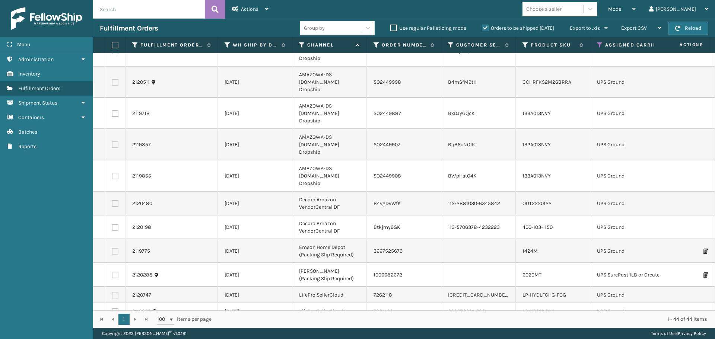
scroll to position [0, 0]
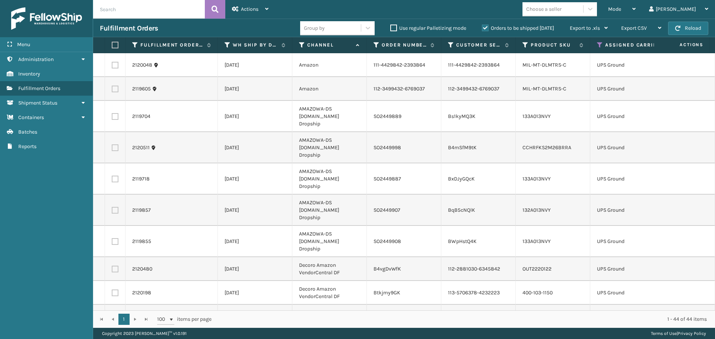
click at [111, 45] on th at bounding box center [115, 45] width 20 height 16
click at [115, 44] on label at bounding box center [114, 45] width 4 height 7
click at [112, 44] on input "checkbox" at bounding box center [112, 45] width 0 height 5
click at [255, 11] on span "Actions" at bounding box center [249, 9] width 17 height 6
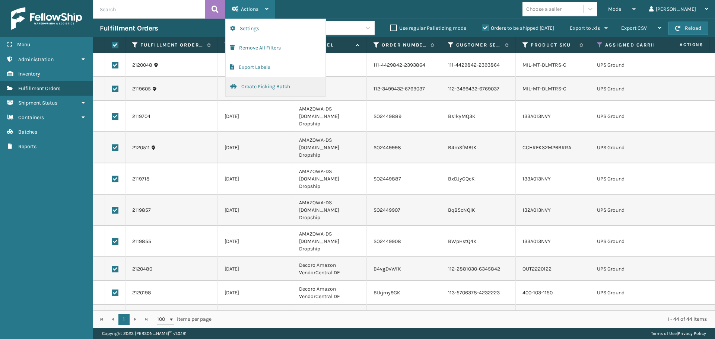
click at [258, 84] on button "Create Picking Batch" at bounding box center [276, 86] width 100 height 19
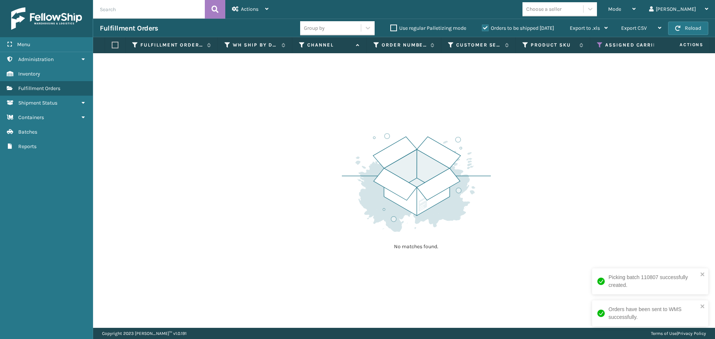
click at [570, 81] on div "No matches found." at bounding box center [404, 190] width 622 height 275
click at [597, 45] on icon at bounding box center [600, 45] width 6 height 7
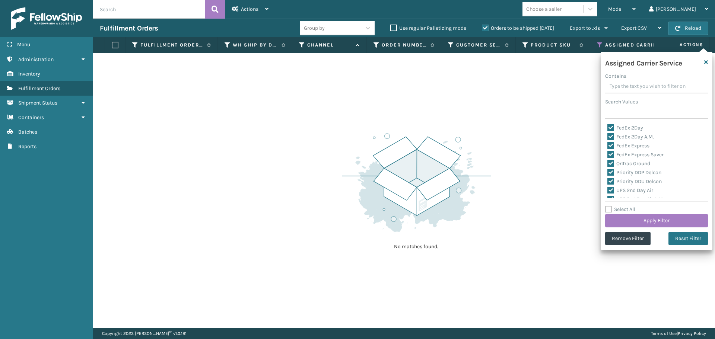
click at [610, 207] on label "Select All" at bounding box center [620, 209] width 30 height 6
click at [610, 206] on input "Select All" at bounding box center [661, 205] width 112 height 1
click at [610, 208] on label "Select All" at bounding box center [620, 209] width 30 height 6
click at [610, 206] on input "Select All" at bounding box center [661, 205] width 112 height 1
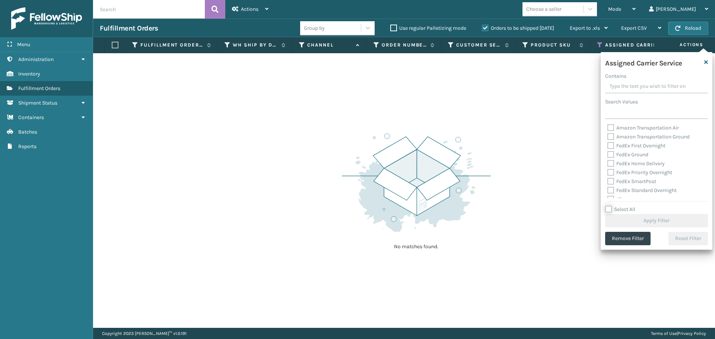
scroll to position [229, 0]
click at [610, 193] on label "LTL" at bounding box center [615, 193] width 16 height 6
click at [608, 193] on input "LTL" at bounding box center [607, 191] width 0 height 5
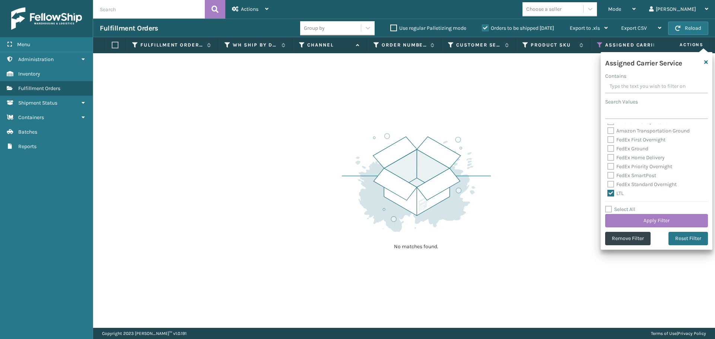
click at [631, 227] on div "Assigned Carrier Service Contains Search Values FedEx 2Day FedEx 2Day A.M. FedE…" at bounding box center [656, 151] width 112 height 198
click at [632, 223] on button "Apply Filter" at bounding box center [656, 220] width 103 height 13
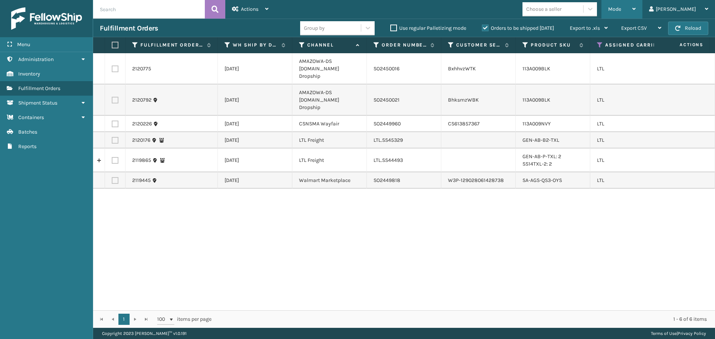
click at [635, 12] on div "Mode" at bounding box center [622, 9] width 28 height 19
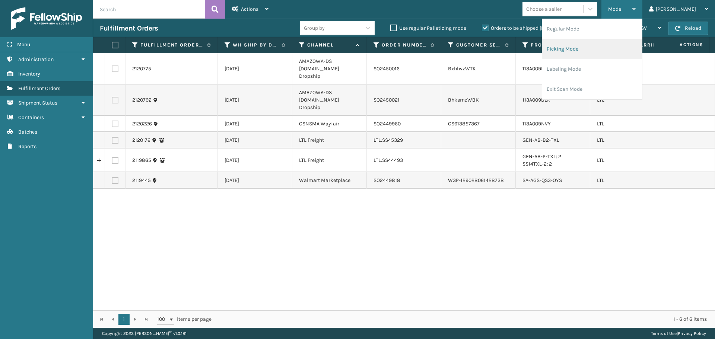
click at [635, 48] on li "Picking Mode" at bounding box center [592, 49] width 100 height 20
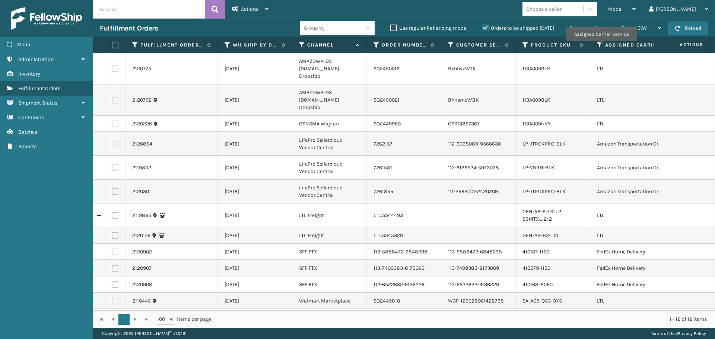
click at [599, 43] on icon at bounding box center [600, 45] width 6 height 7
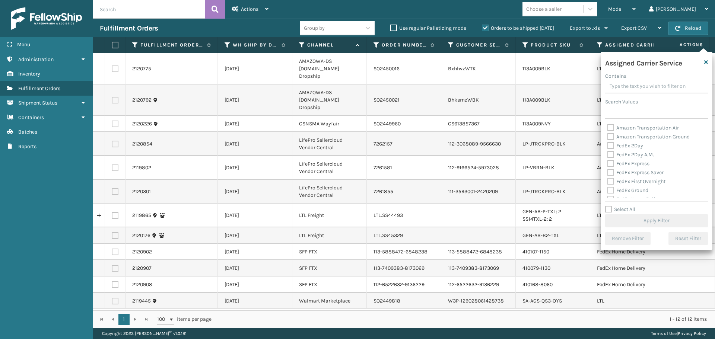
click at [612, 127] on label "Amazon Transportation Air" at bounding box center [642, 128] width 71 height 6
click at [608, 127] on input "Amazon Transportation Air" at bounding box center [607, 126] width 0 height 5
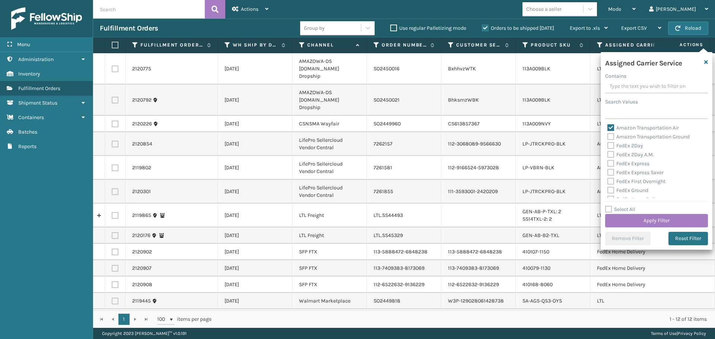
click at [612, 134] on label "Amazon Transportation Ground" at bounding box center [648, 137] width 82 height 6
click at [608, 134] on input "Amazon Transportation Ground" at bounding box center [607, 135] width 0 height 5
click at [631, 224] on button "Apply Filter" at bounding box center [656, 220] width 103 height 13
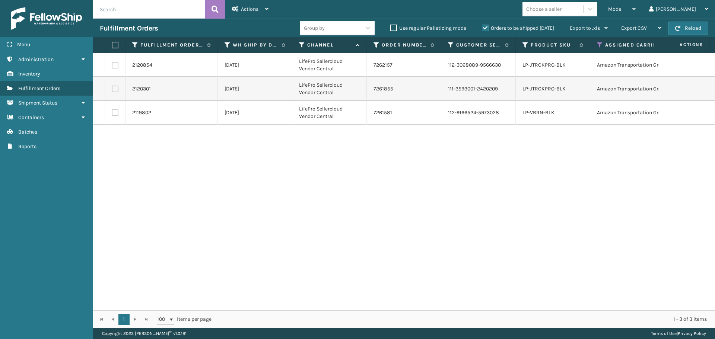
click at [114, 47] on label at bounding box center [114, 45] width 4 height 7
click at [112, 47] on input "checkbox" at bounding box center [112, 45] width 0 height 5
click at [256, 7] on span "Actions" at bounding box center [249, 9] width 17 height 6
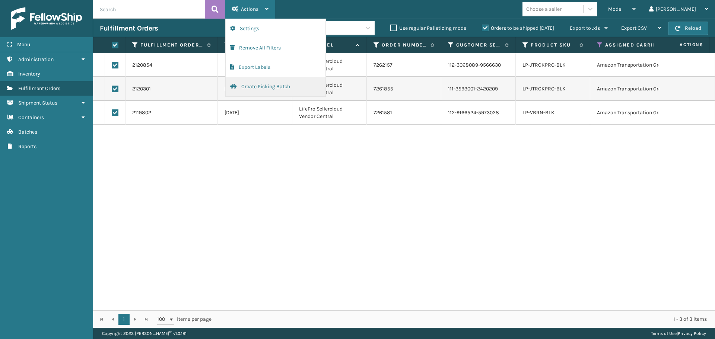
click at [248, 83] on button "Create Picking Batch" at bounding box center [276, 86] width 100 height 19
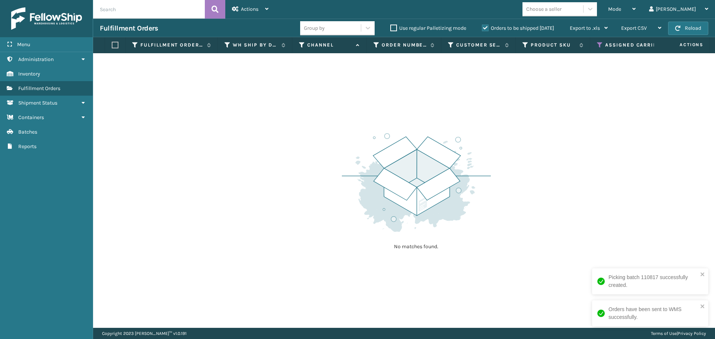
click at [599, 44] on icon at bounding box center [600, 45] width 6 height 7
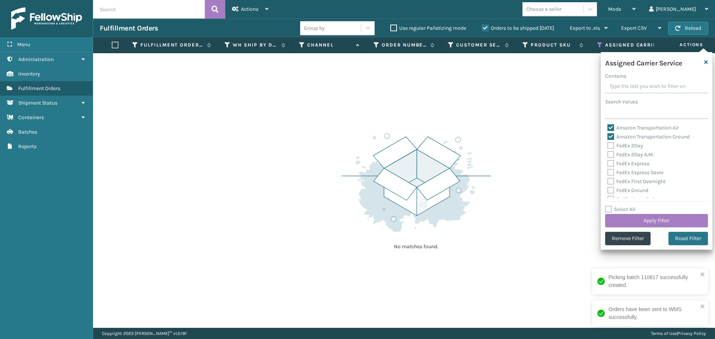
click at [611, 129] on label "Amazon Transportation Air" at bounding box center [642, 128] width 71 height 6
click at [608, 128] on input "Amazon Transportation Air" at bounding box center [607, 126] width 0 height 5
click at [611, 136] on label "Amazon Transportation Ground" at bounding box center [648, 137] width 82 height 6
click at [608, 136] on input "Amazon Transportation Ground" at bounding box center [607, 135] width 0 height 5
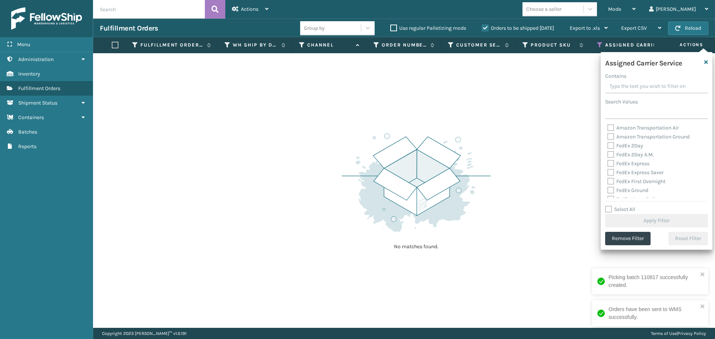
click at [612, 146] on label "FedEx 2Day" at bounding box center [625, 146] width 36 height 6
click at [608, 146] on input "FedEx 2Day" at bounding box center [607, 143] width 0 height 5
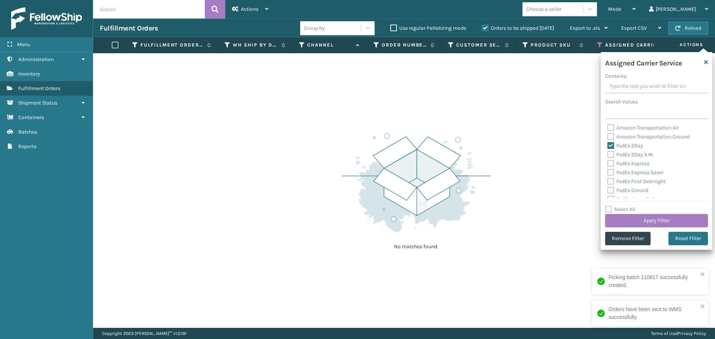
click at [611, 154] on label "FedEx 2Day A.M." at bounding box center [630, 155] width 47 height 6
click at [608, 154] on input "FedEx 2Day A.M." at bounding box center [607, 152] width 0 height 5
click at [611, 162] on label "FedEx Express" at bounding box center [628, 163] width 42 height 6
click at [608, 162] on input "FedEx Express" at bounding box center [607, 161] width 0 height 5
click at [611, 170] on label "FedEx Express Saver" at bounding box center [635, 172] width 56 height 6
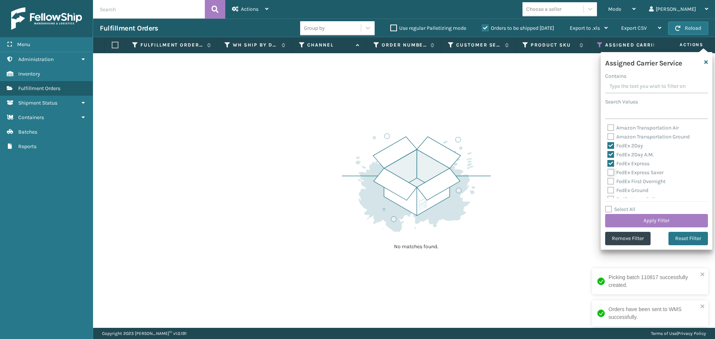
click at [608, 170] on input "FedEx Express Saver" at bounding box center [607, 170] width 0 height 5
click at [609, 179] on label "FedEx First Overnight" at bounding box center [636, 181] width 58 height 6
click at [608, 179] on input "FedEx First Overnight" at bounding box center [607, 179] width 0 height 5
click at [610, 187] on label "FedEx Ground" at bounding box center [627, 190] width 41 height 6
click at [608, 187] on input "FedEx Ground" at bounding box center [607, 188] width 0 height 5
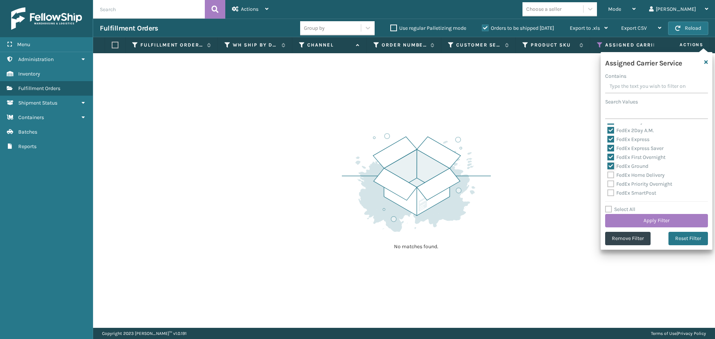
scroll to position [37, 0]
click at [611, 165] on div "FedEx Home Delivery" at bounding box center [656, 162] width 98 height 9
click at [609, 163] on label "FedEx Home Delivery" at bounding box center [635, 162] width 57 height 6
click at [608, 163] on input "FedEx Home Delivery" at bounding box center [607, 160] width 0 height 5
click at [610, 171] on label "FedEx Priority Overnight" at bounding box center [639, 171] width 65 height 6
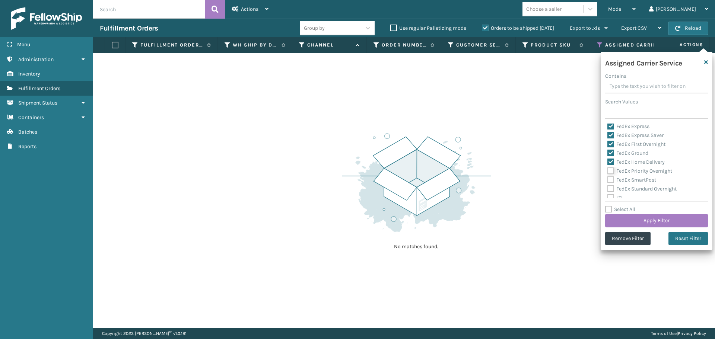
click at [608, 171] on input "FedEx Priority Overnight" at bounding box center [607, 169] width 0 height 5
click at [610, 180] on label "FedEx SmartPost" at bounding box center [631, 180] width 49 height 6
click at [608, 180] on input "FedEx SmartPost" at bounding box center [607, 178] width 0 height 5
click at [613, 191] on label "FedEx Standard Overnight" at bounding box center [641, 189] width 69 height 6
click at [608, 189] on input "FedEx Standard Overnight" at bounding box center [607, 187] width 0 height 5
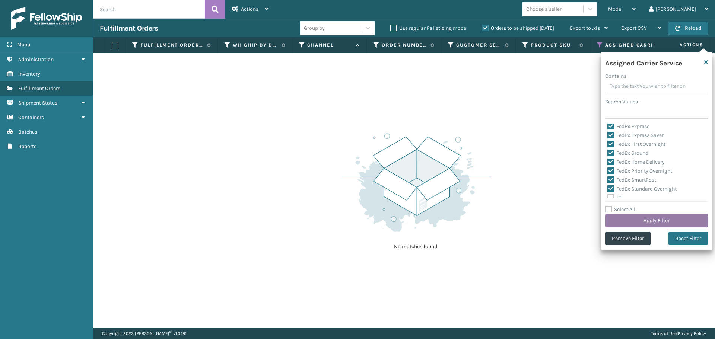
click at [638, 220] on button "Apply Filter" at bounding box center [656, 220] width 103 height 13
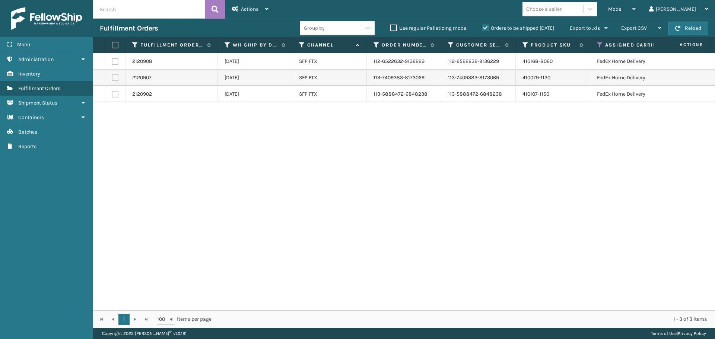
click at [116, 44] on label at bounding box center [114, 45] width 4 height 7
click at [112, 44] on input "checkbox" at bounding box center [112, 45] width 0 height 5
click at [249, 12] on span "Actions" at bounding box center [249, 9] width 17 height 6
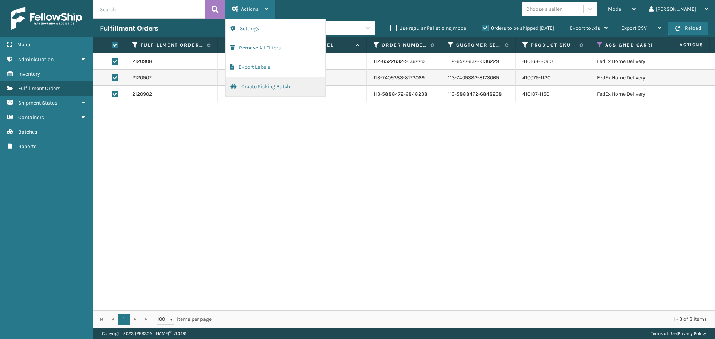
click at [258, 89] on button "Create Picking Batch" at bounding box center [276, 86] width 100 height 19
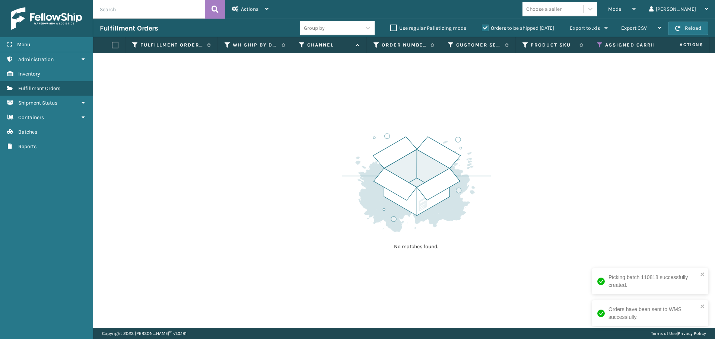
click at [599, 45] on icon at bounding box center [600, 45] width 6 height 7
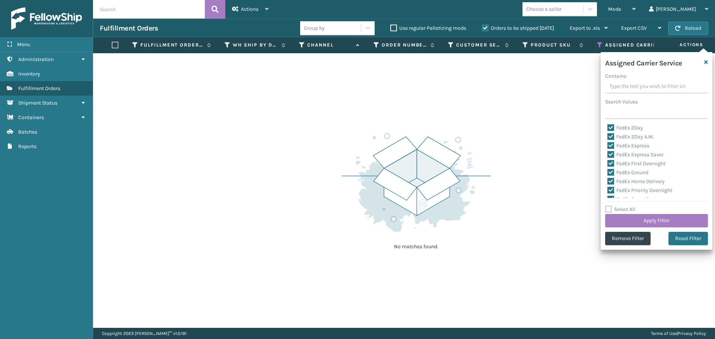
click at [609, 207] on label "Select All" at bounding box center [620, 209] width 30 height 6
click at [609, 206] on input "Select All" at bounding box center [661, 205] width 112 height 1
drag, startPoint x: 609, startPoint y: 208, endPoint x: 613, endPoint y: 203, distance: 6.6
click at [609, 208] on label "Select All" at bounding box center [620, 209] width 30 height 6
click at [609, 206] on input "Select All" at bounding box center [661, 205] width 112 height 1
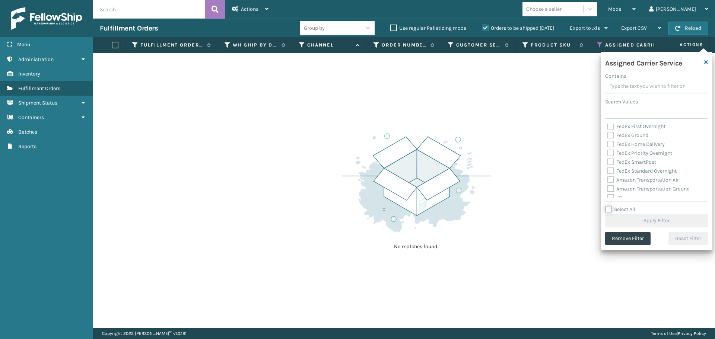
scroll to position [74, 0]
click at [612, 169] on label "OnTrac Ground" at bounding box center [628, 169] width 43 height 6
click at [608, 169] on input "OnTrac Ground" at bounding box center [607, 167] width 0 height 5
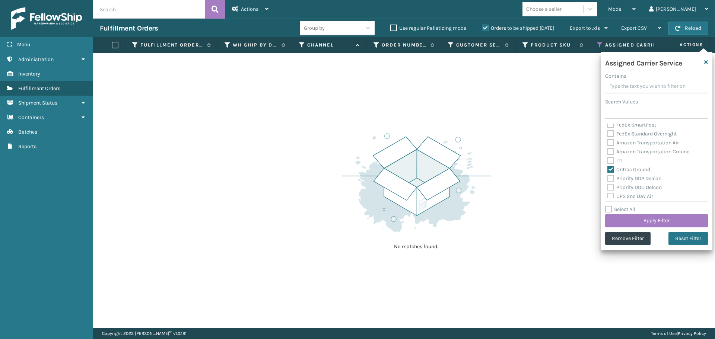
drag, startPoint x: 613, startPoint y: 179, endPoint x: 612, endPoint y: 184, distance: 4.2
click at [613, 180] on label "Priority DDP Delcon" at bounding box center [634, 178] width 54 height 6
click at [611, 178] on label "Priority DDP Delcon" at bounding box center [634, 178] width 54 height 6
click at [608, 178] on input "Priority DDP Delcon" at bounding box center [607, 176] width 0 height 5
click at [611, 187] on label "Priority DDU Delcon" at bounding box center [634, 187] width 54 height 6
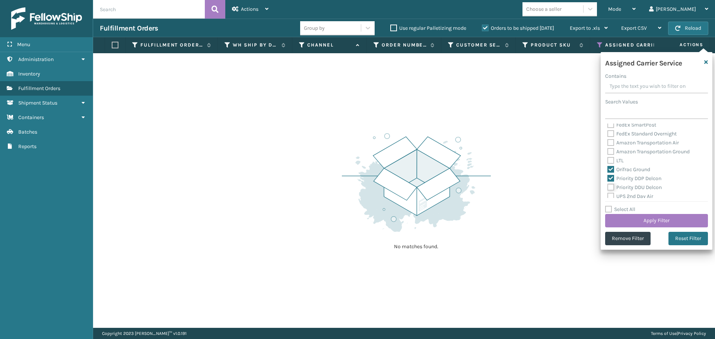
click at [608, 187] on input "Priority DDU Delcon" at bounding box center [607, 185] width 0 height 5
click at [610, 197] on label "UPS 2nd Day Air" at bounding box center [630, 196] width 46 height 6
click at [608, 197] on input "UPS 2nd Day Air" at bounding box center [607, 194] width 0 height 5
click at [611, 168] on label "UPS 2nd Day Air A.M." at bounding box center [635, 168] width 57 height 6
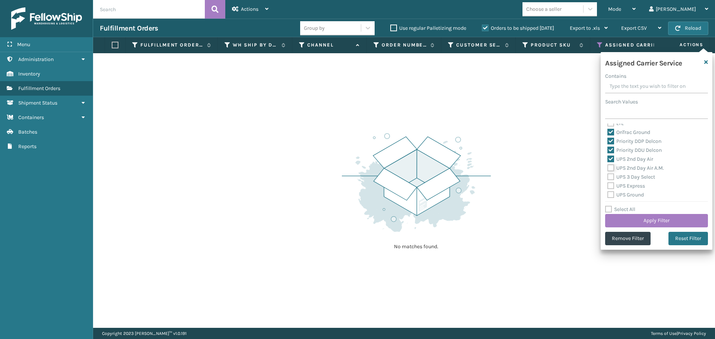
click at [608, 168] on input "UPS 2nd Day Air A.M." at bounding box center [607, 166] width 0 height 5
click at [610, 176] on label "UPS 3 Day Select" at bounding box center [631, 177] width 48 height 6
click at [608, 176] on input "UPS 3 Day Select" at bounding box center [607, 175] width 0 height 5
click at [610, 185] on label "UPS Express" at bounding box center [626, 186] width 38 height 6
click at [608, 185] on input "UPS Express" at bounding box center [607, 184] width 0 height 5
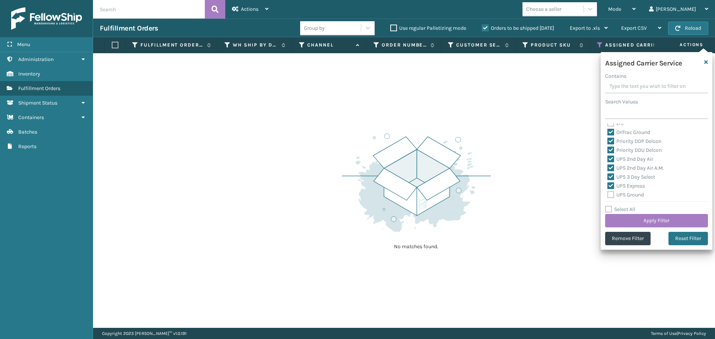
click at [612, 196] on label "UPS Ground" at bounding box center [625, 195] width 36 height 6
click at [608, 195] on input "UPS Ground" at bounding box center [607, 193] width 0 height 5
click at [611, 165] on label "UPS Next Day Air" at bounding box center [631, 166] width 48 height 6
click at [608, 165] on input "UPS Next Day Air" at bounding box center [607, 164] width 0 height 5
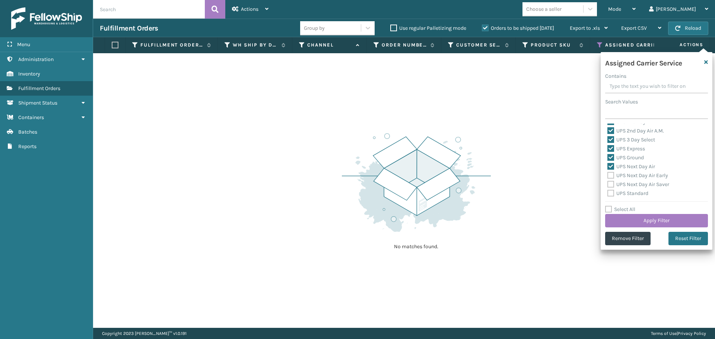
click at [611, 173] on label "UPS Next Day Air Early" at bounding box center [637, 175] width 61 height 6
click at [608, 173] on input "UPS Next Day Air Early" at bounding box center [607, 173] width 0 height 5
click at [610, 181] on label "UPS Next Day Air Saver" at bounding box center [638, 184] width 62 height 6
click at [608, 181] on input "UPS Next Day Air Saver" at bounding box center [607, 182] width 0 height 5
click at [610, 194] on label "UPS Standard" at bounding box center [627, 193] width 41 height 6
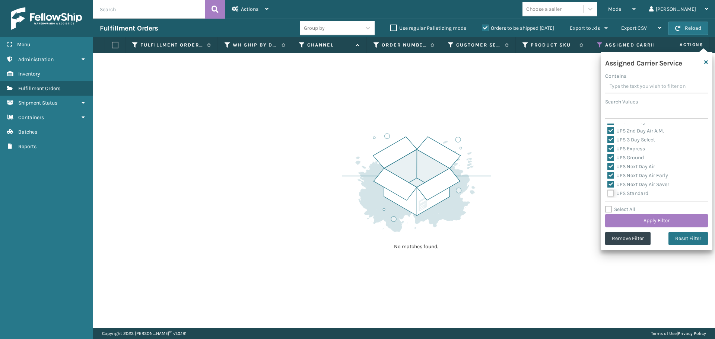
click at [608, 194] on input "UPS Standard" at bounding box center [607, 191] width 0 height 5
click at [611, 170] on div "USPS First Class Mail" at bounding box center [656, 174] width 98 height 9
click at [611, 169] on div "UPS SurePost 1LB or Greater" at bounding box center [656, 165] width 98 height 9
click at [611, 167] on label "UPS SurePost 1LB or Greater" at bounding box center [643, 165] width 73 height 6
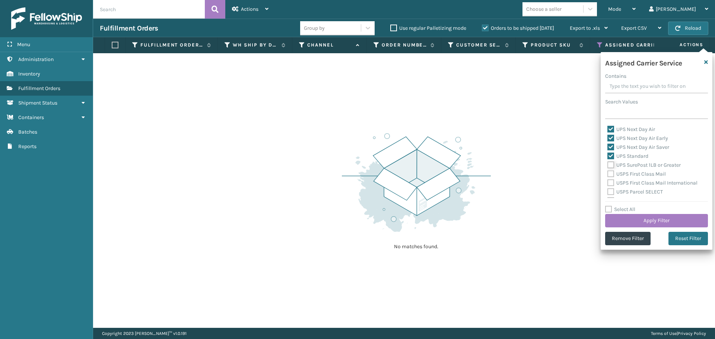
click at [608, 166] on input "UPS SurePost 1LB or Greater" at bounding box center [607, 163] width 0 height 5
click at [611, 174] on label "USPS First Class Mail" at bounding box center [636, 174] width 58 height 6
click at [608, 174] on input "USPS First Class Mail" at bounding box center [607, 172] width 0 height 5
click at [610, 181] on label "USPS First Class Mail International" at bounding box center [652, 183] width 90 height 6
click at [608, 181] on input "USPS First Class Mail International" at bounding box center [607, 181] width 0 height 5
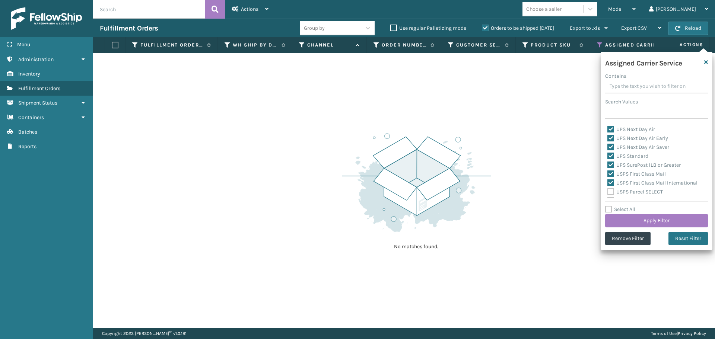
click at [611, 192] on label "USPS Parcel SELECT" at bounding box center [634, 192] width 55 height 6
click at [608, 192] on input "USPS Parcel SELECT" at bounding box center [607, 190] width 0 height 5
click at [611, 162] on label "USPS Priority Mail" at bounding box center [632, 163] width 51 height 6
click at [608, 162] on input "USPS Priority Mail" at bounding box center [607, 161] width 0 height 5
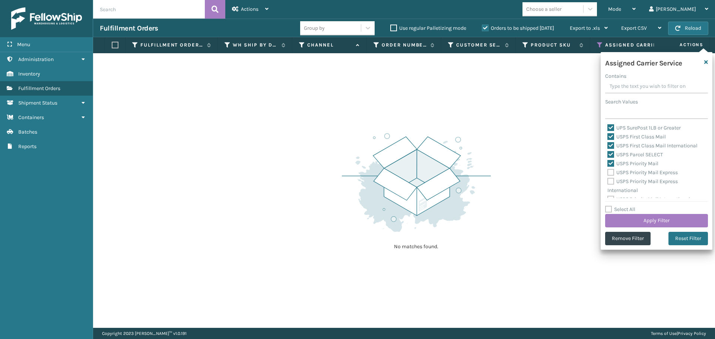
click at [612, 173] on label "USPS Priority Mail Express" at bounding box center [642, 172] width 70 height 6
click at [608, 173] on input "USPS Priority Mail Express" at bounding box center [607, 170] width 0 height 5
click at [611, 182] on label "USPS Priority Mail Express International" at bounding box center [642, 185] width 70 height 15
click at [608, 182] on input "USPS Priority Mail Express International" at bounding box center [607, 179] width 0 height 5
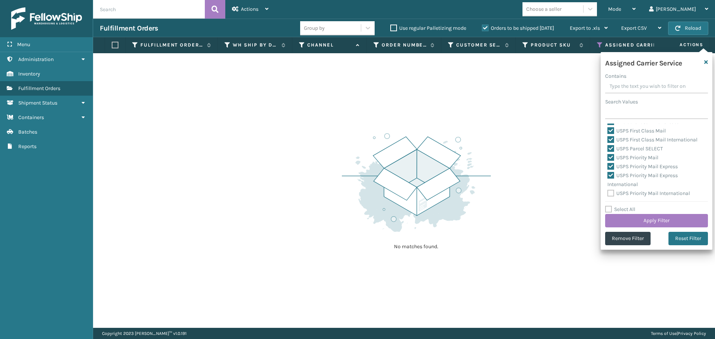
click at [609, 193] on label "USPS Priority Mail International" at bounding box center [648, 193] width 83 height 6
click at [608, 193] on input "USPS Priority Mail International" at bounding box center [607, 191] width 0 height 5
click at [627, 215] on button "Apply Filter" at bounding box center [656, 220] width 103 height 13
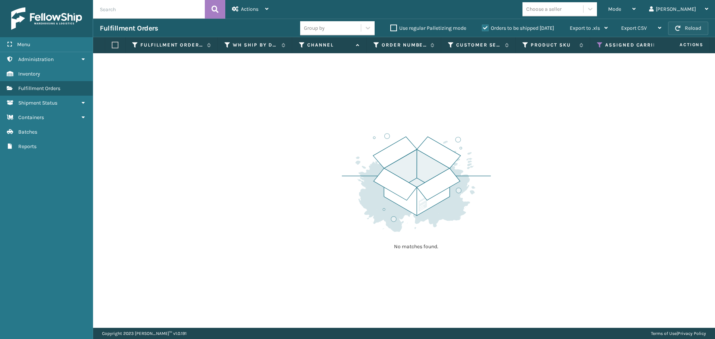
click at [675, 30] on span "button" at bounding box center [677, 28] width 5 height 5
click at [688, 29] on button "Reload" at bounding box center [688, 28] width 40 height 13
click at [685, 35] on button "Reload" at bounding box center [688, 28] width 40 height 13
click at [694, 23] on button "Reload" at bounding box center [688, 28] width 40 height 13
click at [599, 47] on icon at bounding box center [600, 45] width 6 height 7
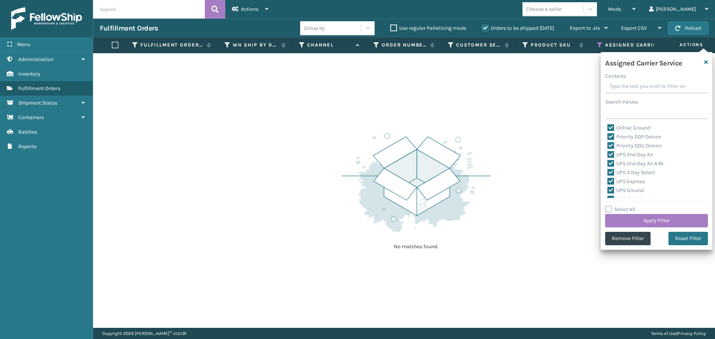
click at [611, 208] on label "Select All" at bounding box center [620, 209] width 30 height 6
click at [611, 206] on input "Select All" at bounding box center [661, 205] width 112 height 1
click at [610, 208] on label "Select All" at bounding box center [620, 209] width 30 height 6
click at [610, 206] on input "Select All" at bounding box center [661, 205] width 112 height 1
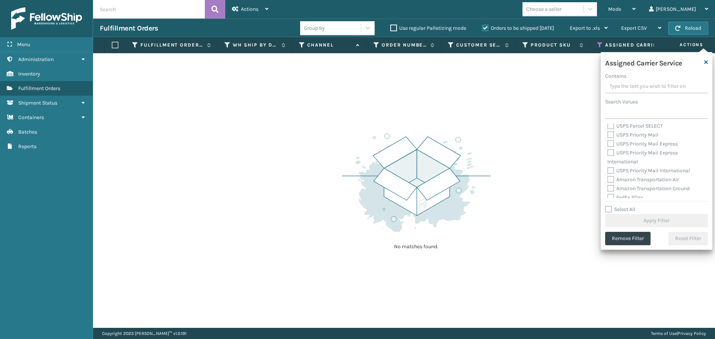
scroll to position [149, 0]
click at [612, 167] on label "Amazon Transportation Air" at bounding box center [642, 166] width 71 height 6
click at [608, 167] on input "Amazon Transportation Air" at bounding box center [607, 164] width 0 height 5
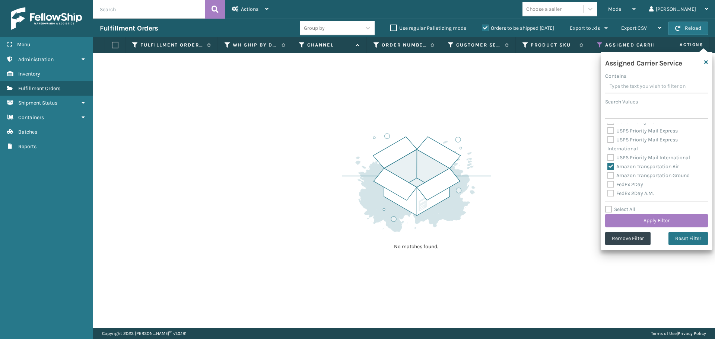
click at [610, 175] on label "Amazon Transportation Ground" at bounding box center [648, 175] width 82 height 6
click at [608, 175] on input "Amazon Transportation Ground" at bounding box center [607, 173] width 0 height 5
click at [632, 222] on button "Apply Filter" at bounding box center [656, 220] width 103 height 13
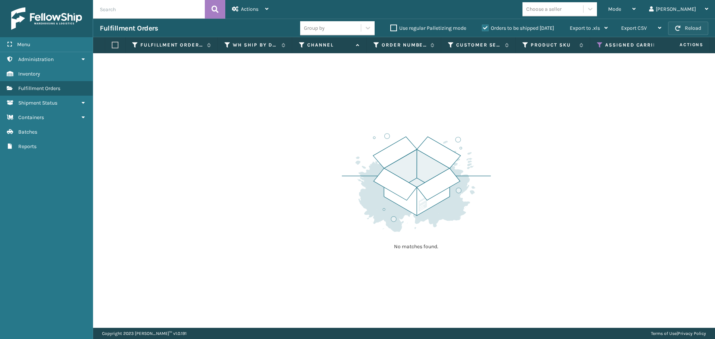
click at [707, 26] on button "Reload" at bounding box center [688, 28] width 40 height 13
click at [602, 45] on icon at bounding box center [600, 45] width 6 height 7
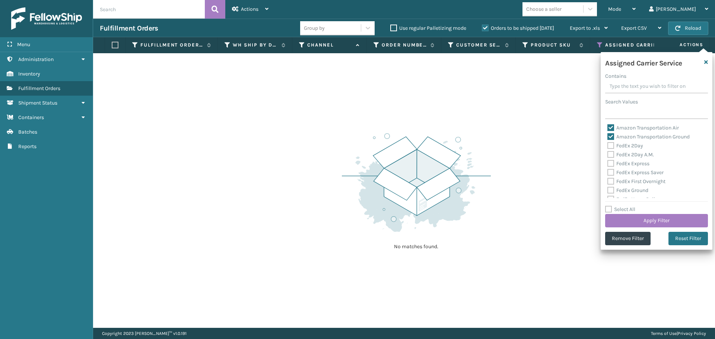
click at [611, 138] on label "Amazon Transportation Ground" at bounding box center [648, 137] width 82 height 6
click at [608, 137] on input "Amazon Transportation Ground" at bounding box center [607, 135] width 0 height 5
click at [610, 125] on label "Amazon Transportation Air" at bounding box center [642, 128] width 71 height 6
click at [608, 125] on input "Amazon Transportation Air" at bounding box center [607, 126] width 0 height 5
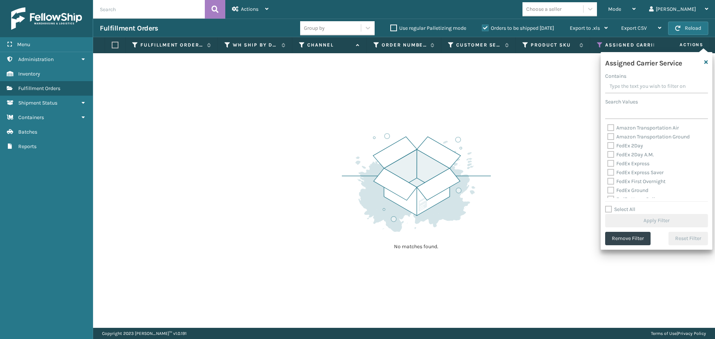
click at [611, 145] on label "FedEx 2Day" at bounding box center [625, 146] width 36 height 6
click at [608, 145] on input "FedEx 2Day" at bounding box center [607, 143] width 0 height 5
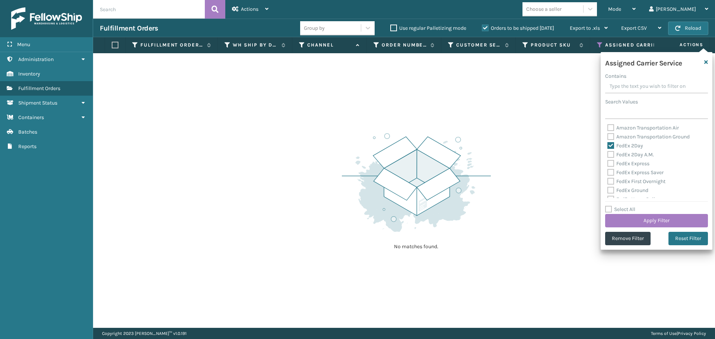
click at [611, 154] on label "FedEx 2Day A.M." at bounding box center [630, 155] width 47 height 6
click at [608, 154] on input "FedEx 2Day A.M." at bounding box center [607, 152] width 0 height 5
click at [611, 163] on label "FedEx Express" at bounding box center [628, 163] width 42 height 6
click at [608, 163] on input "FedEx Express" at bounding box center [607, 161] width 0 height 5
click at [612, 170] on label "FedEx Express Saver" at bounding box center [635, 172] width 56 height 6
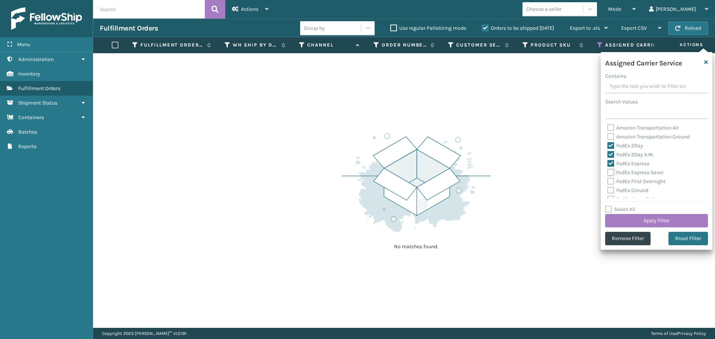
click at [608, 170] on input "FedEx Express Saver" at bounding box center [607, 170] width 0 height 5
click at [611, 179] on label "FedEx First Overnight" at bounding box center [636, 181] width 58 height 6
click at [608, 179] on input "FedEx First Overnight" at bounding box center [607, 179] width 0 height 5
drag, startPoint x: 611, startPoint y: 186, endPoint x: 611, endPoint y: 190, distance: 4.1
click at [611, 188] on div "FedEx Ground" at bounding box center [656, 190] width 98 height 9
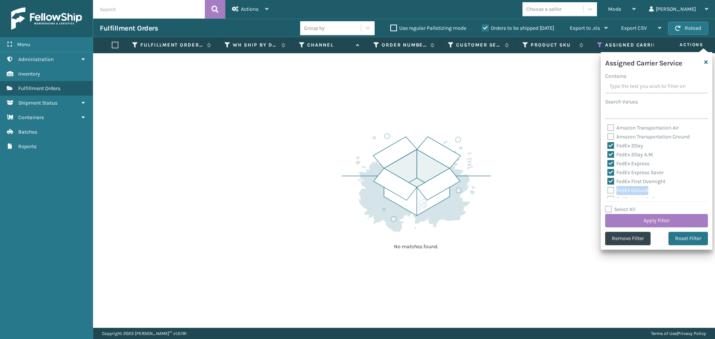
click at [611, 190] on label "FedEx Ground" at bounding box center [627, 190] width 41 height 6
click at [608, 190] on input "FedEx Ground" at bounding box center [607, 188] width 0 height 5
click at [611, 161] on label "FedEx Home Delivery" at bounding box center [635, 162] width 57 height 6
click at [608, 161] on input "FedEx Home Delivery" at bounding box center [607, 160] width 0 height 5
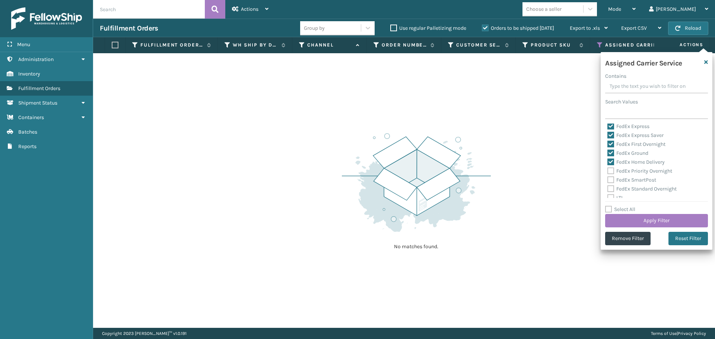
click at [608, 173] on label "FedEx Priority Overnight" at bounding box center [639, 171] width 65 height 6
click at [608, 172] on input "FedEx Priority Overnight" at bounding box center [607, 169] width 0 height 5
click at [608, 181] on label "FedEx SmartPost" at bounding box center [631, 180] width 49 height 6
click at [608, 181] on input "FedEx SmartPost" at bounding box center [607, 178] width 0 height 5
click at [609, 191] on label "FedEx Standard Overnight" at bounding box center [641, 189] width 69 height 6
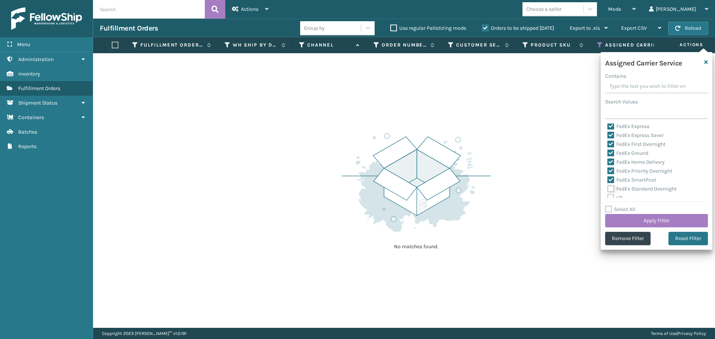
click at [608, 189] on input "FedEx Standard Overnight" at bounding box center [607, 187] width 0 height 5
click at [644, 226] on button "Apply Filter" at bounding box center [656, 220] width 103 height 13
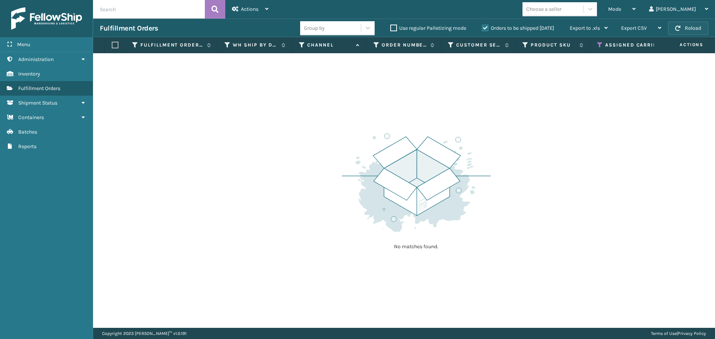
click at [682, 24] on button "Reload" at bounding box center [688, 28] width 40 height 13
